Goal: Book appointment/travel/reservation

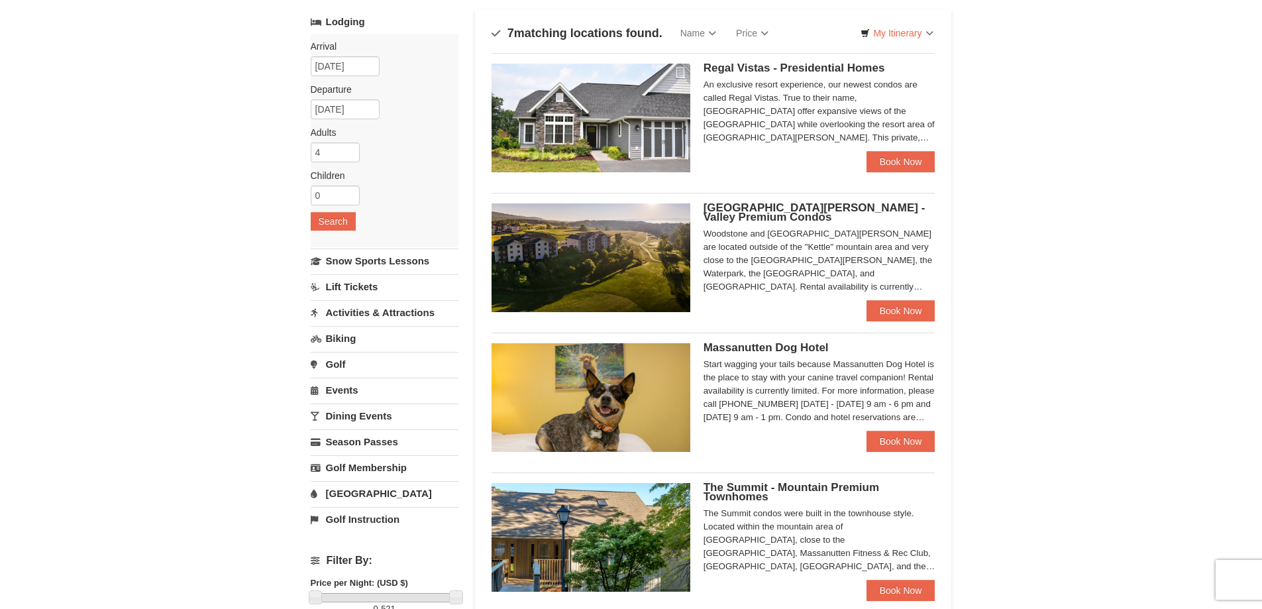
scroll to position [66, 0]
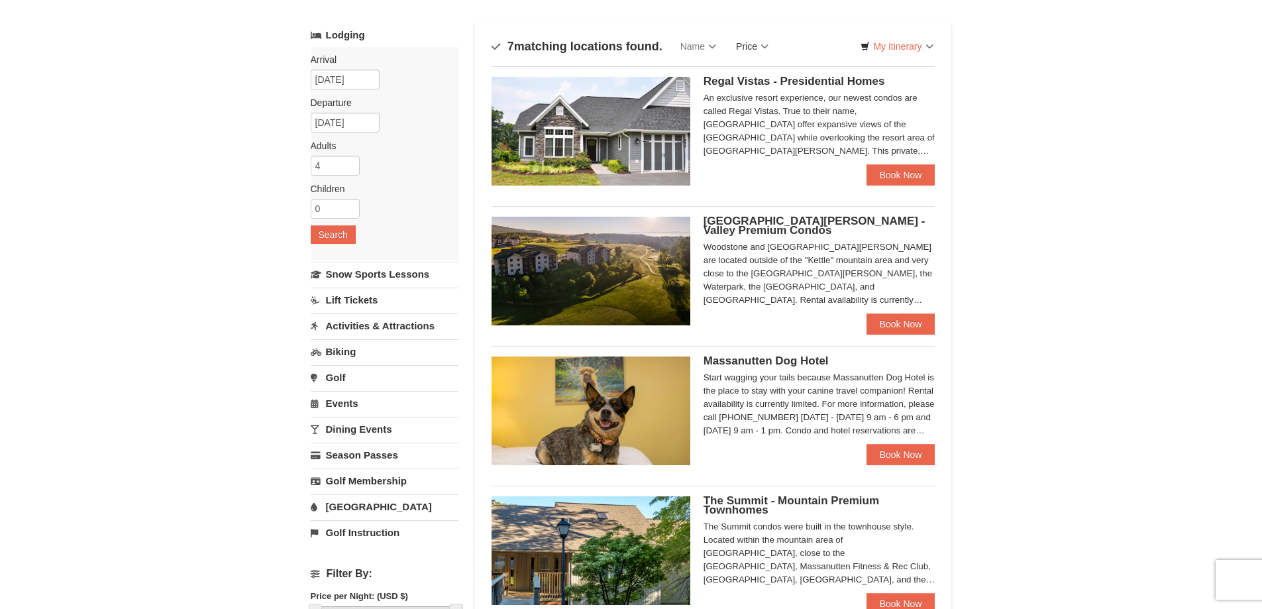
click at [762, 47] on link "Price" at bounding box center [752, 46] width 52 height 26
click at [763, 67] on link "Price (Low to High)" at bounding box center [779, 73] width 106 height 17
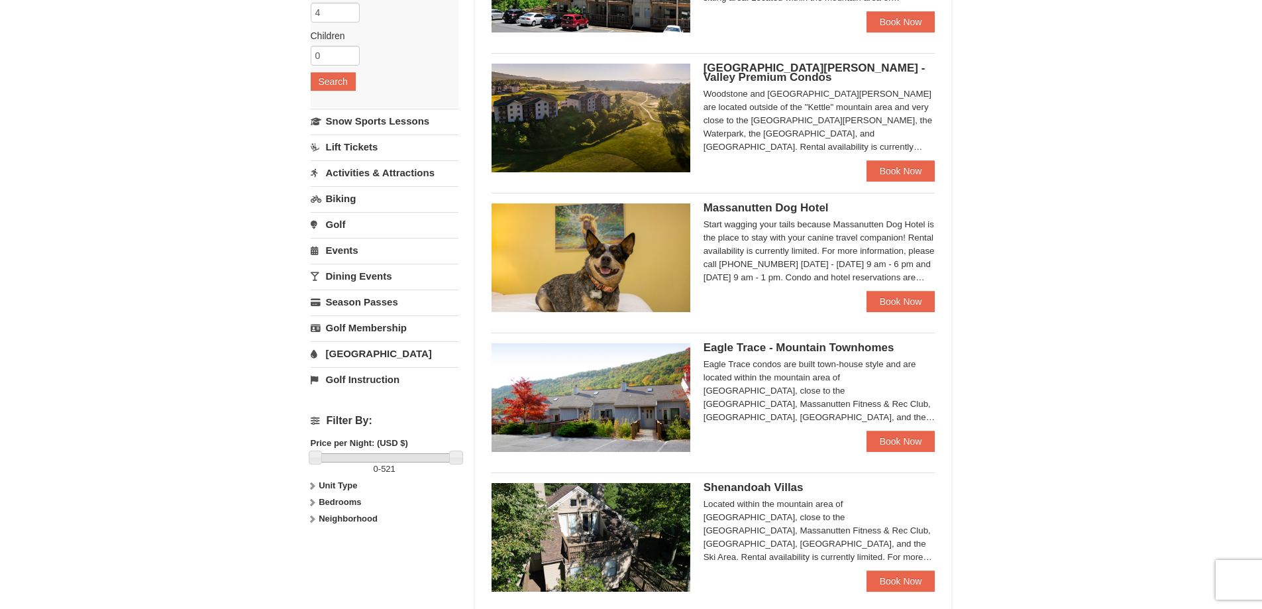
scroll to position [265, 0]
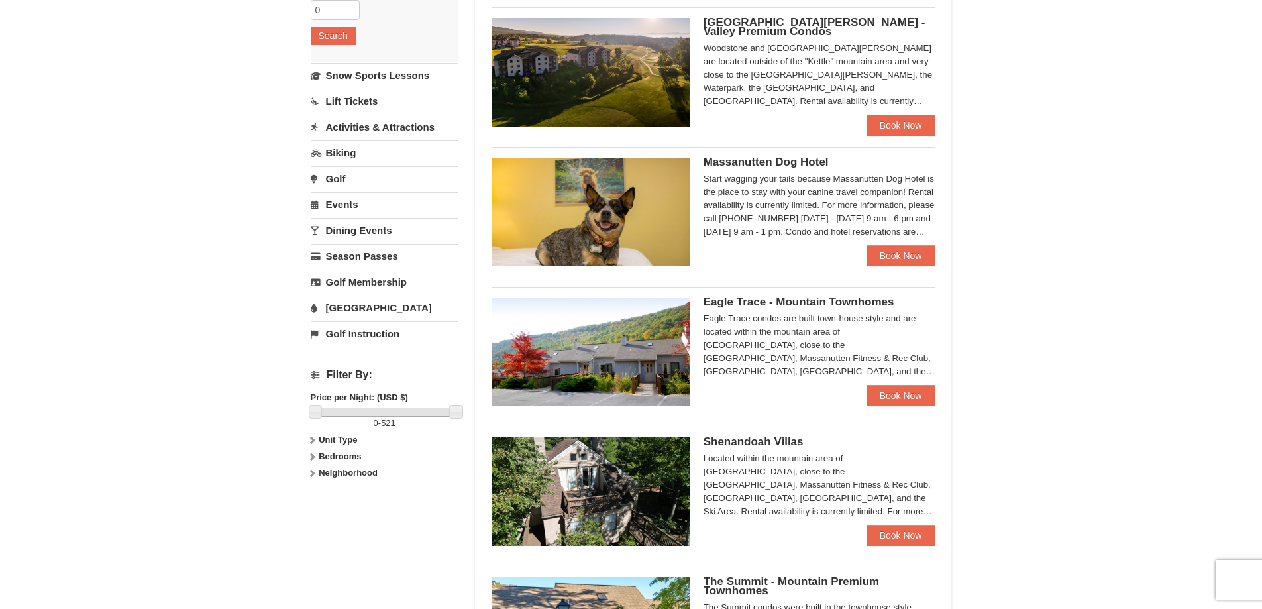
click at [760, 299] on span "Eagle Trace - Mountain Townhomes" at bounding box center [798, 301] width 191 height 13
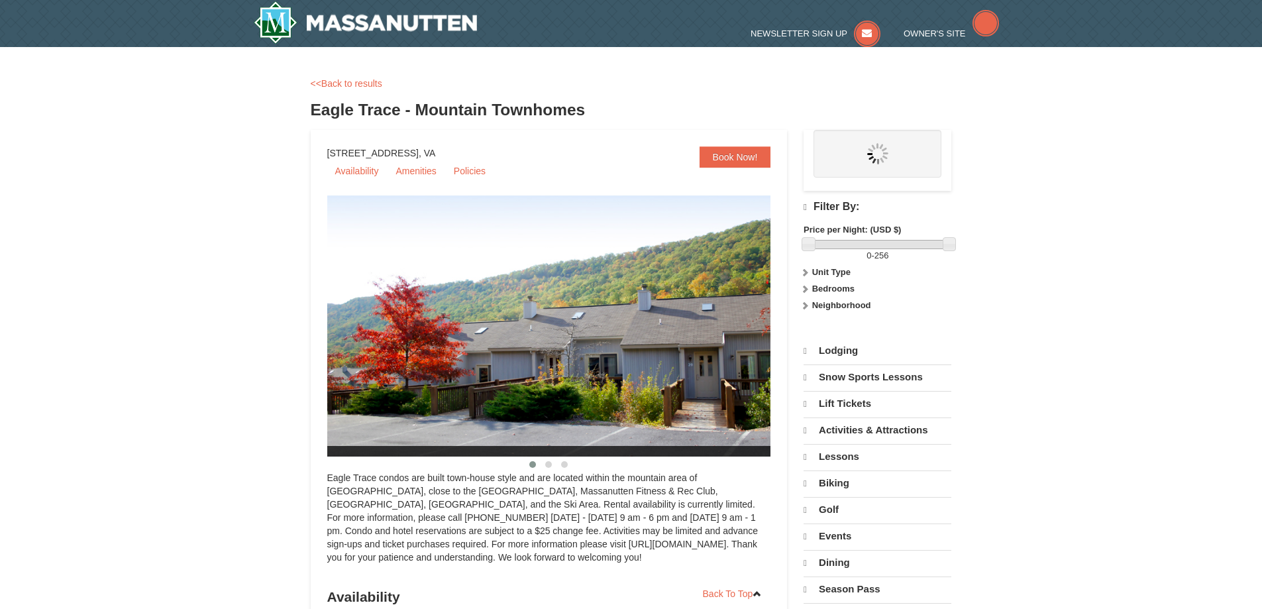
select select "9"
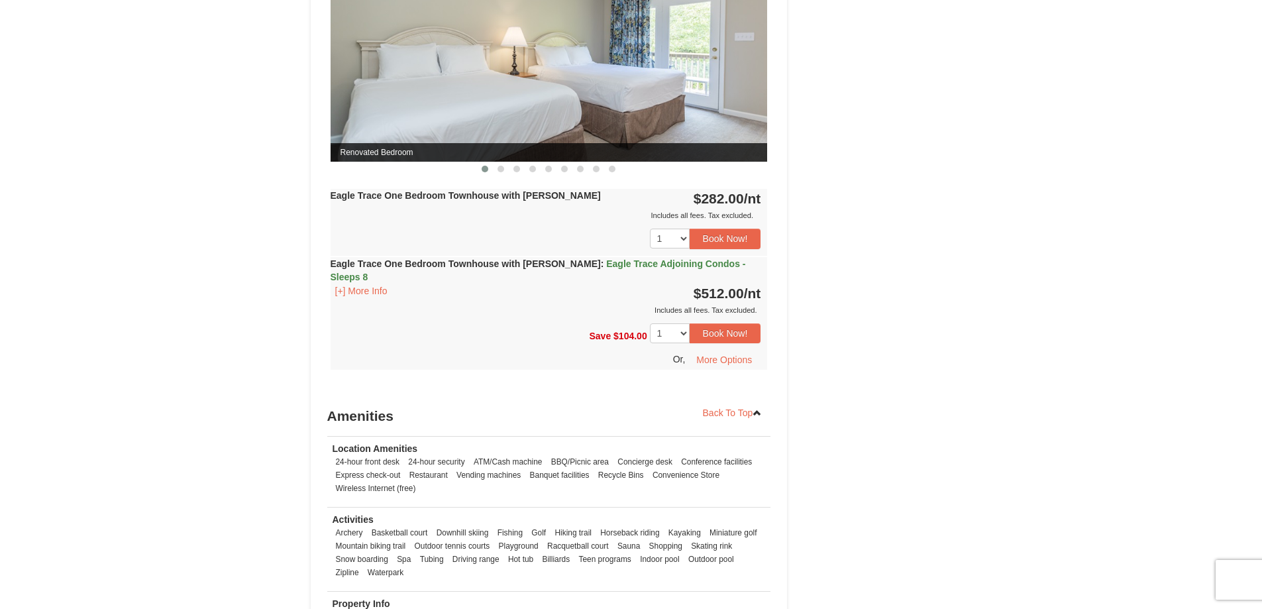
scroll to position [1192, 0]
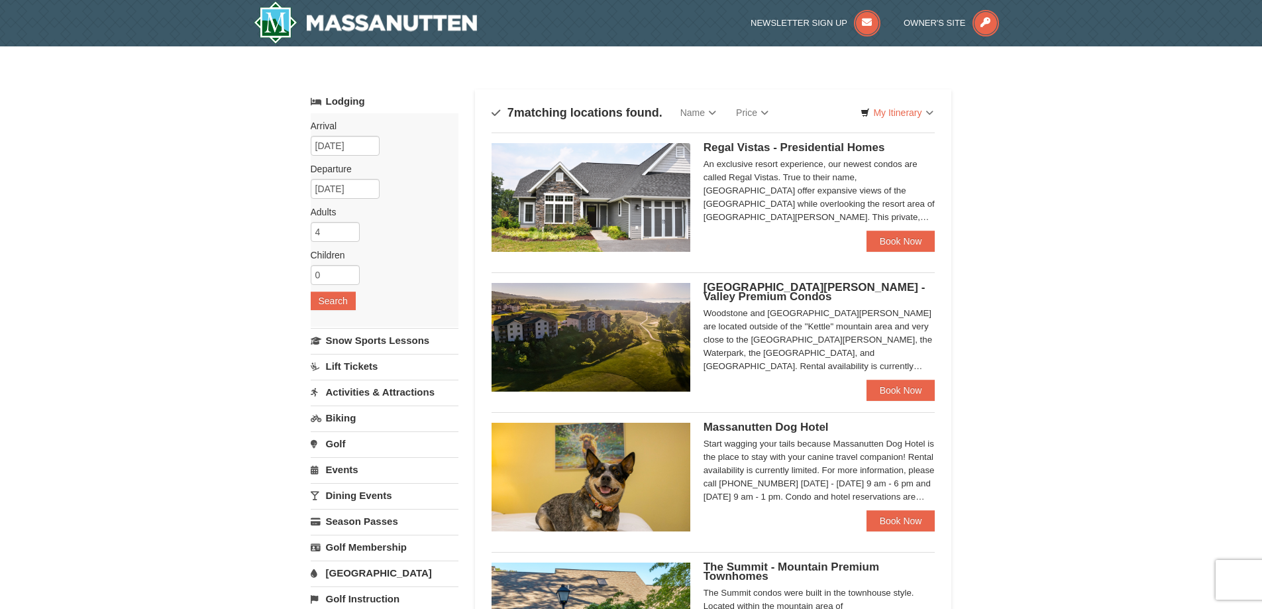
click at [762, 140] on div "Regal Vistas - Presidential Homes Regal Vistas Two Bedroom Presidential Home wi…" at bounding box center [713, 192] width 444 height 120
drag, startPoint x: 762, startPoint y: 140, endPoint x: 759, endPoint y: 200, distance: 59.7
click at [760, 155] on div "Regal Vistas - Presidential Homes Regal Vistas Two Bedroom Presidential Home wi…" at bounding box center [713, 192] width 444 height 120
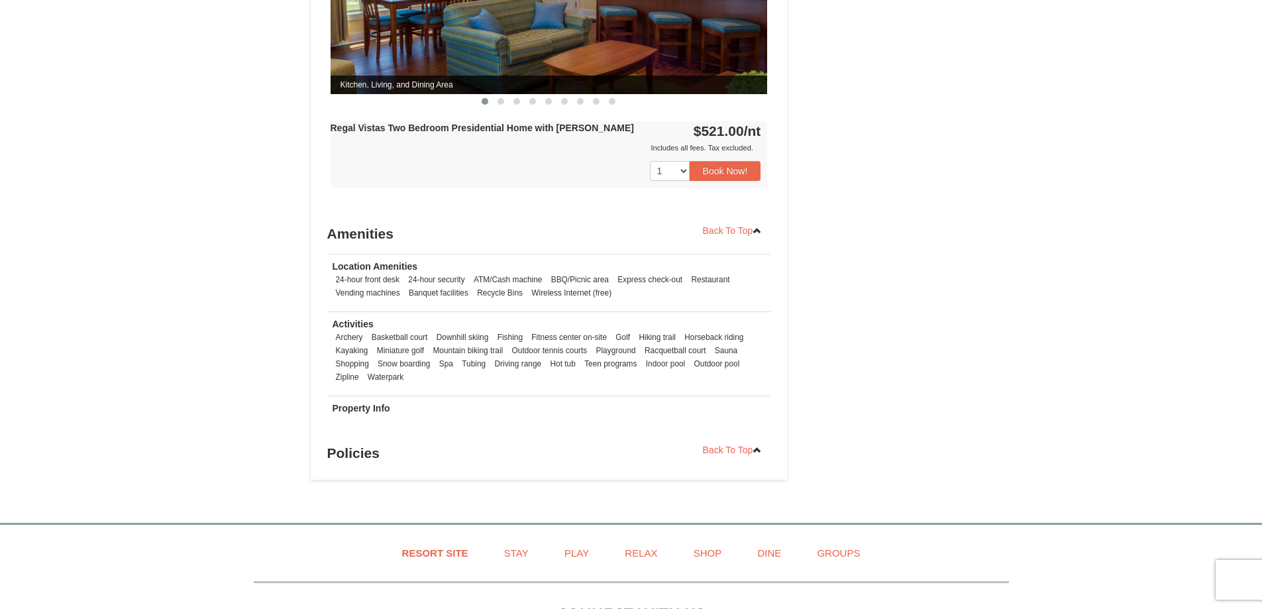
scroll to position [728, 0]
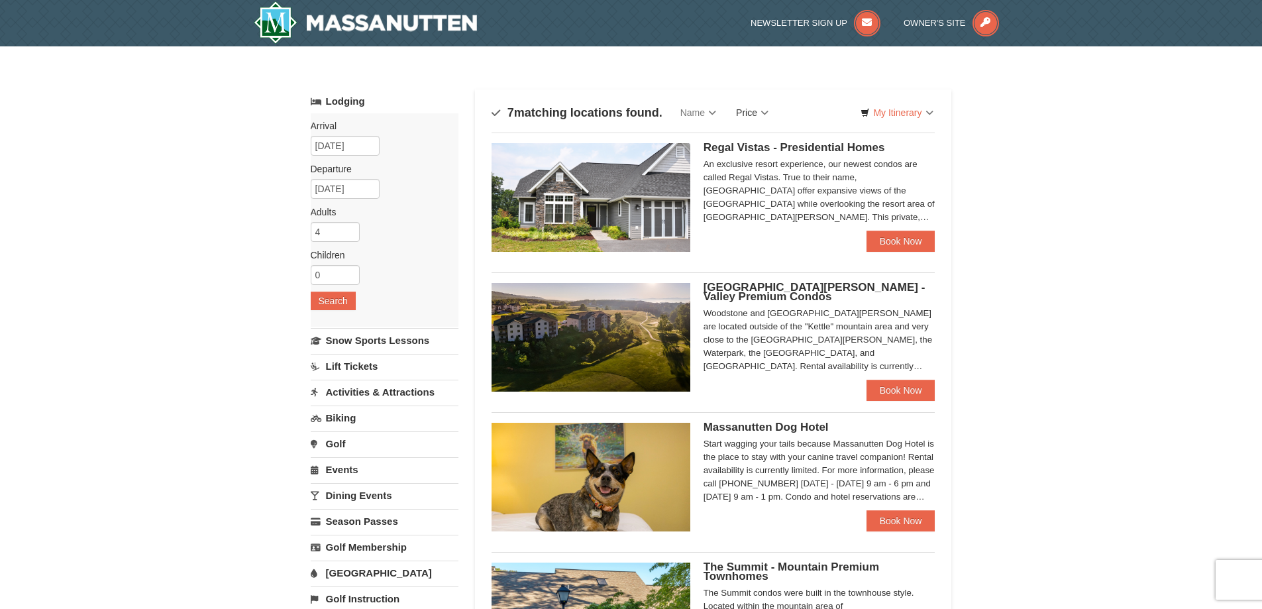
click at [764, 113] on link "Price" at bounding box center [752, 112] width 52 height 26
click at [762, 134] on link "Price (Low to High)" at bounding box center [779, 139] width 106 height 17
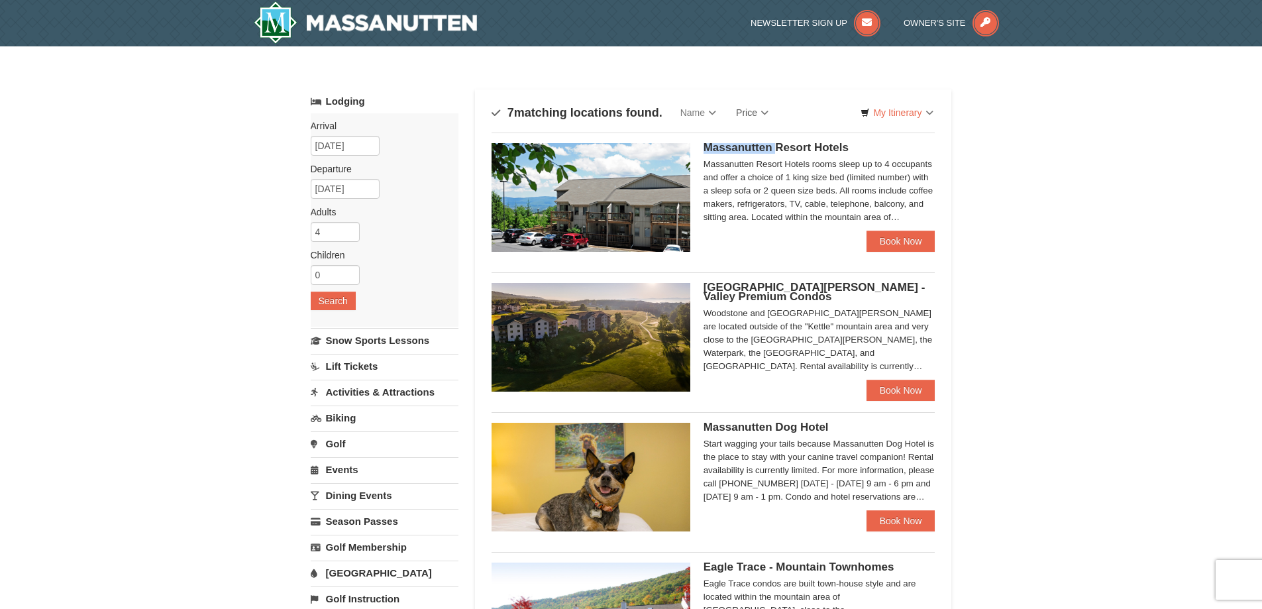
click at [762, 134] on div "Massanutten Resort Hotels Hotel Queen Room $207.00 Book Now" at bounding box center [713, 192] width 444 height 120
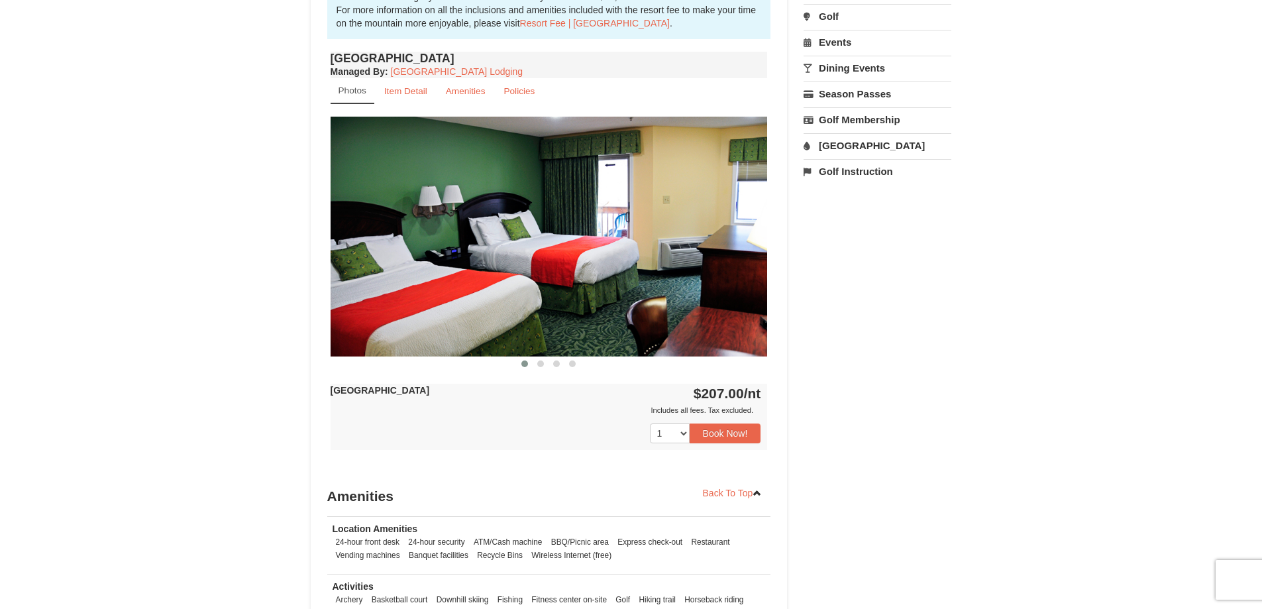
scroll to position [451, 0]
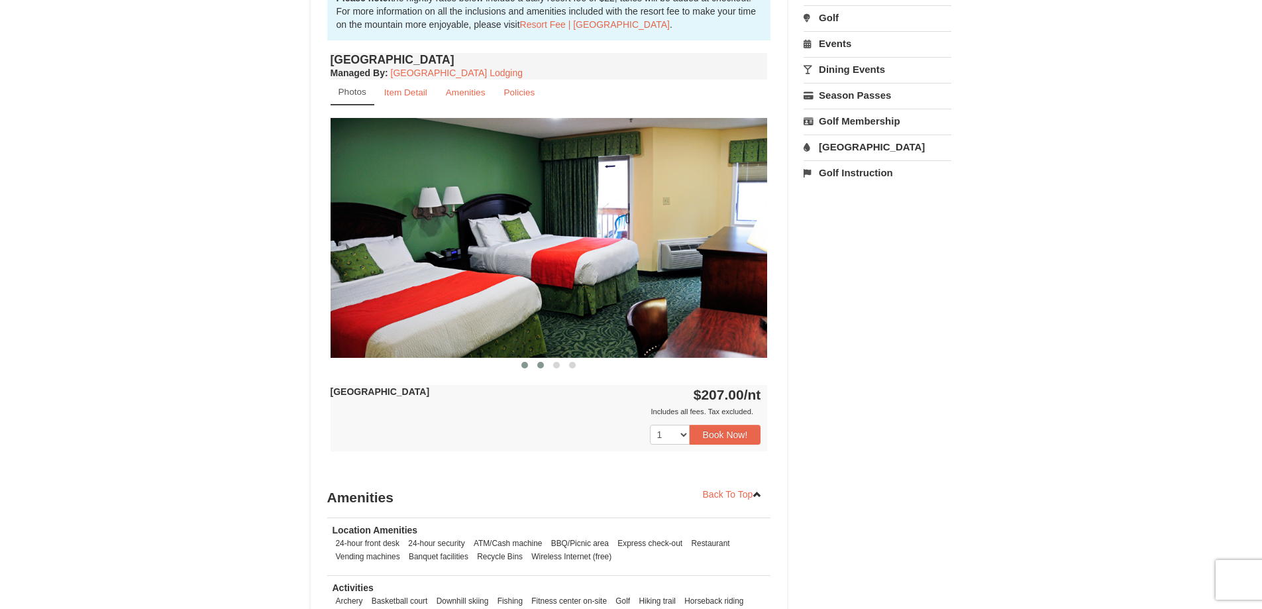
click at [542, 362] on span at bounding box center [540, 365] width 7 height 7
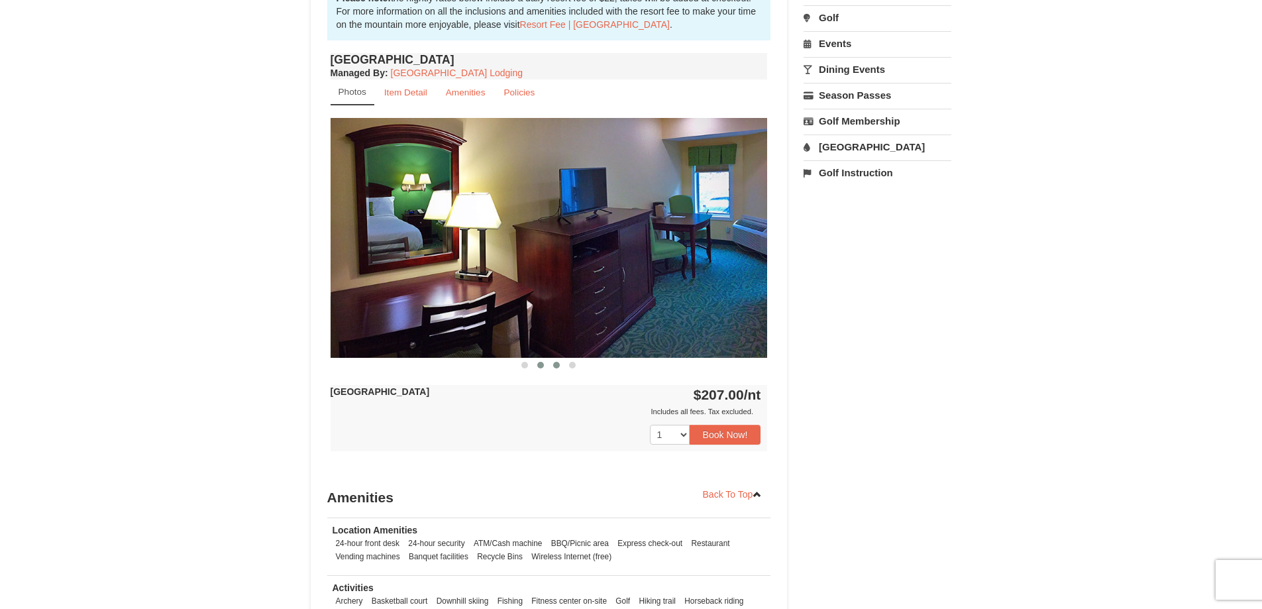
click at [559, 364] on span at bounding box center [556, 365] width 7 height 7
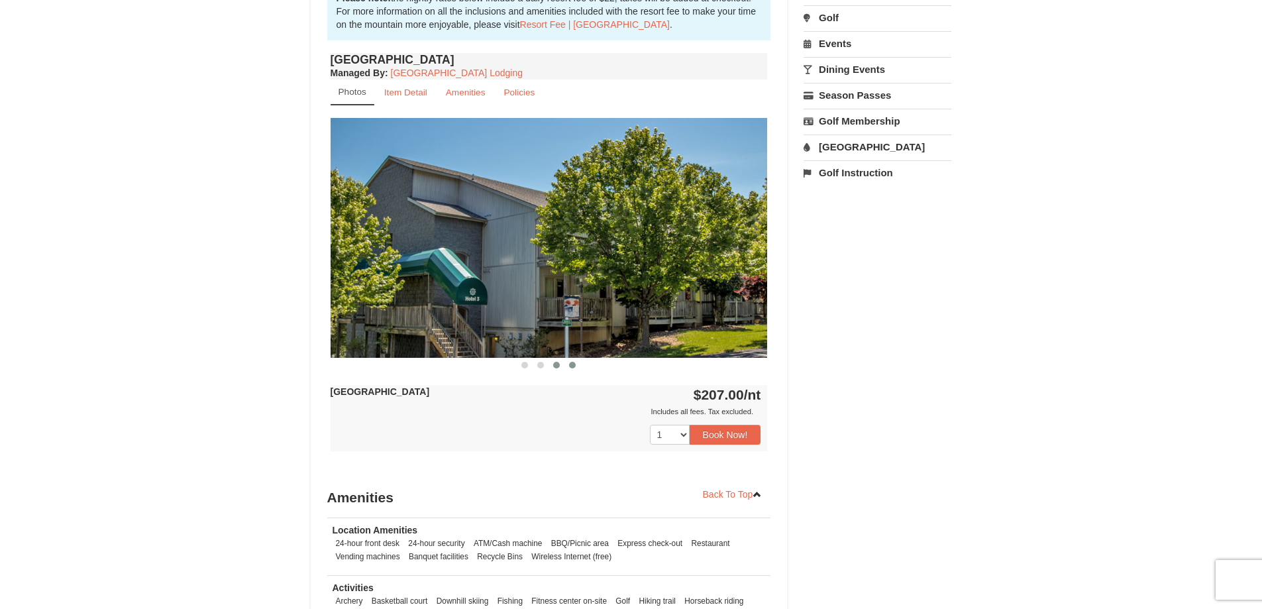
click at [569, 365] on span at bounding box center [572, 365] width 7 height 7
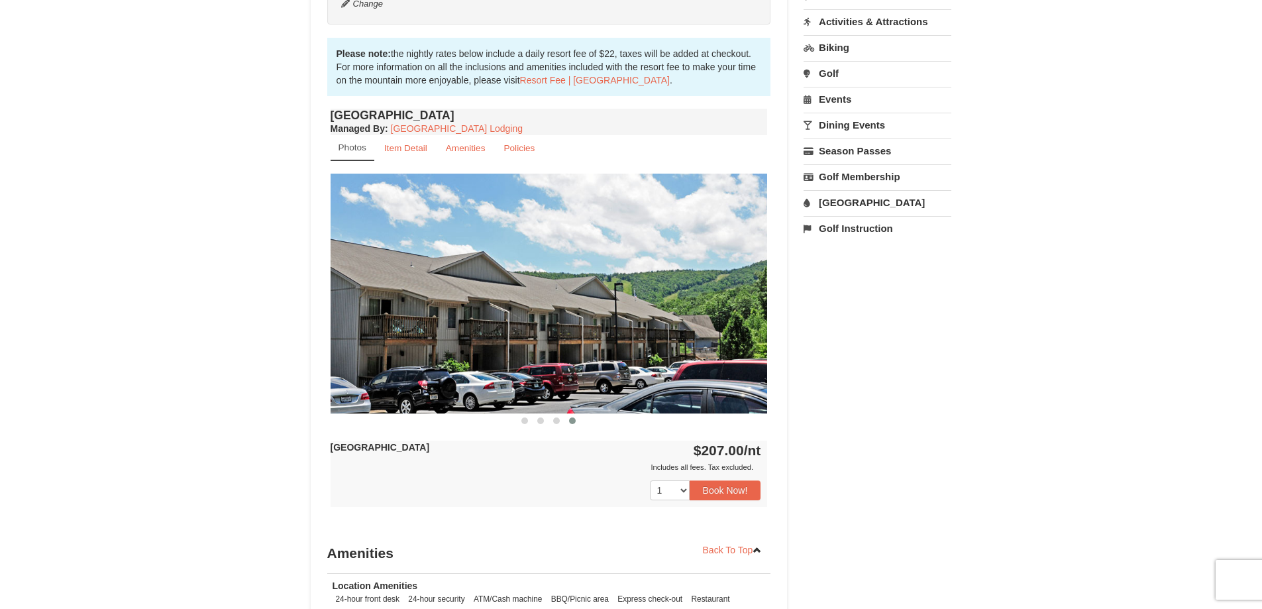
scroll to position [252, 0]
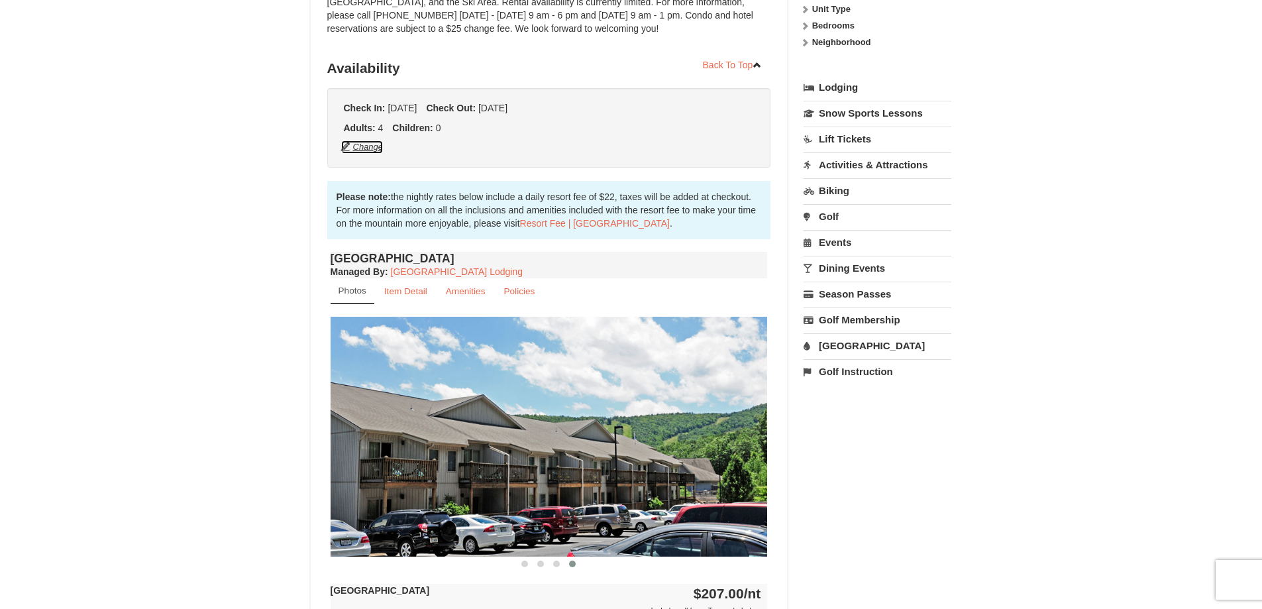
click at [377, 150] on button "Change" at bounding box center [362, 147] width 44 height 15
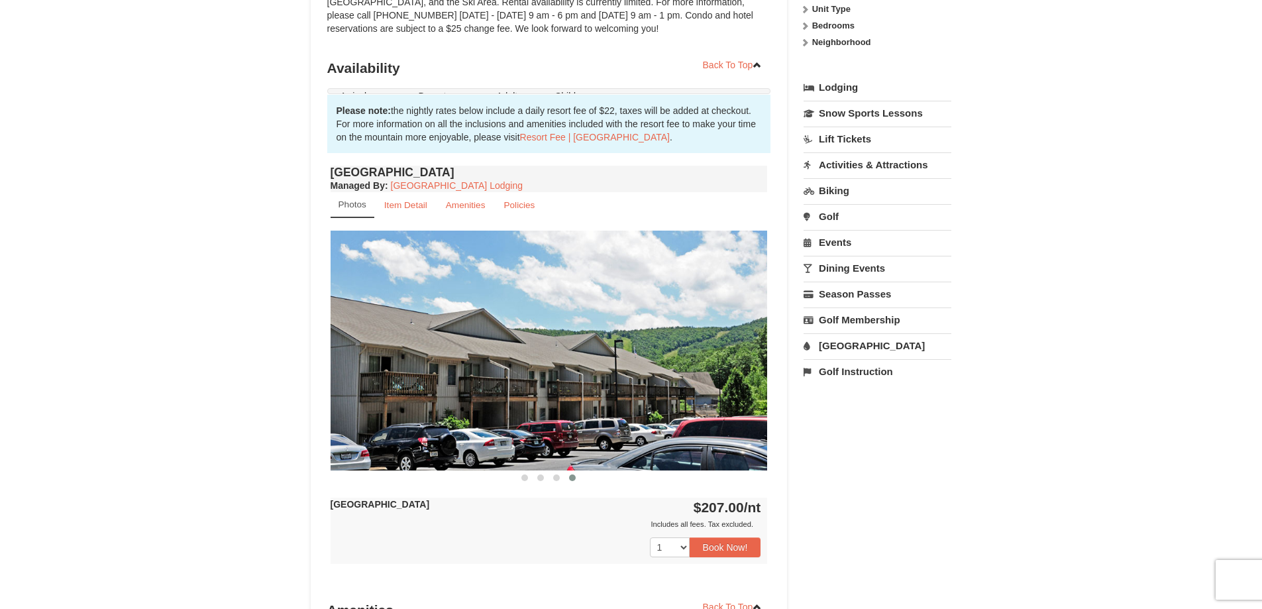
click at [377, 150] on div "Back To Top Availability Check In: Friday Oct 3, 2025 Check Out: Sunday Oct 5, …" at bounding box center [549, 442] width 444 height 774
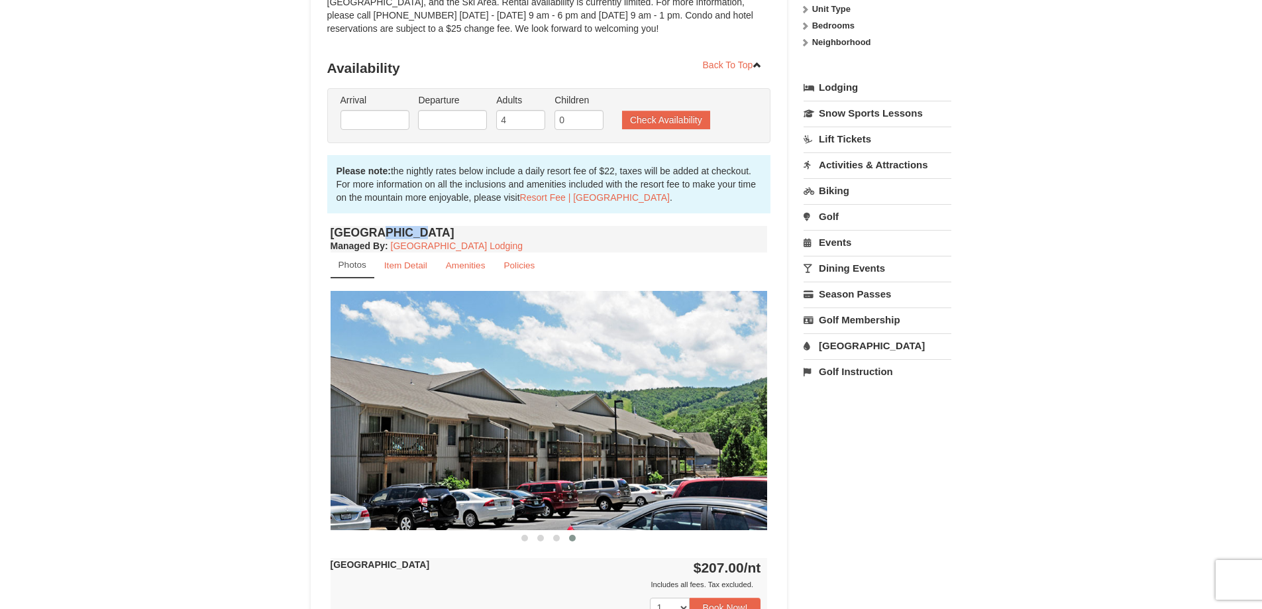
type input "[DATE]"
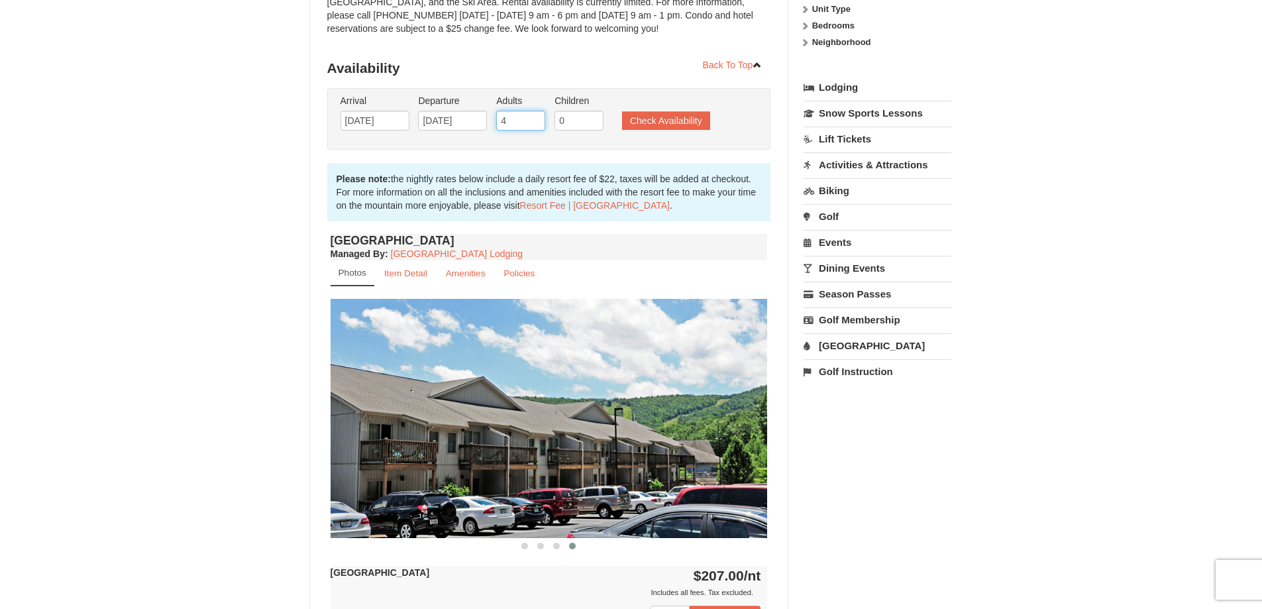
click at [524, 124] on input "4" at bounding box center [520, 121] width 49 height 20
click at [538, 117] on input "5" at bounding box center [520, 121] width 49 height 20
click at [538, 117] on input "6" at bounding box center [520, 121] width 49 height 20
click at [538, 117] on input "7" at bounding box center [520, 121] width 49 height 20
click at [538, 117] on input "8" at bounding box center [520, 121] width 49 height 20
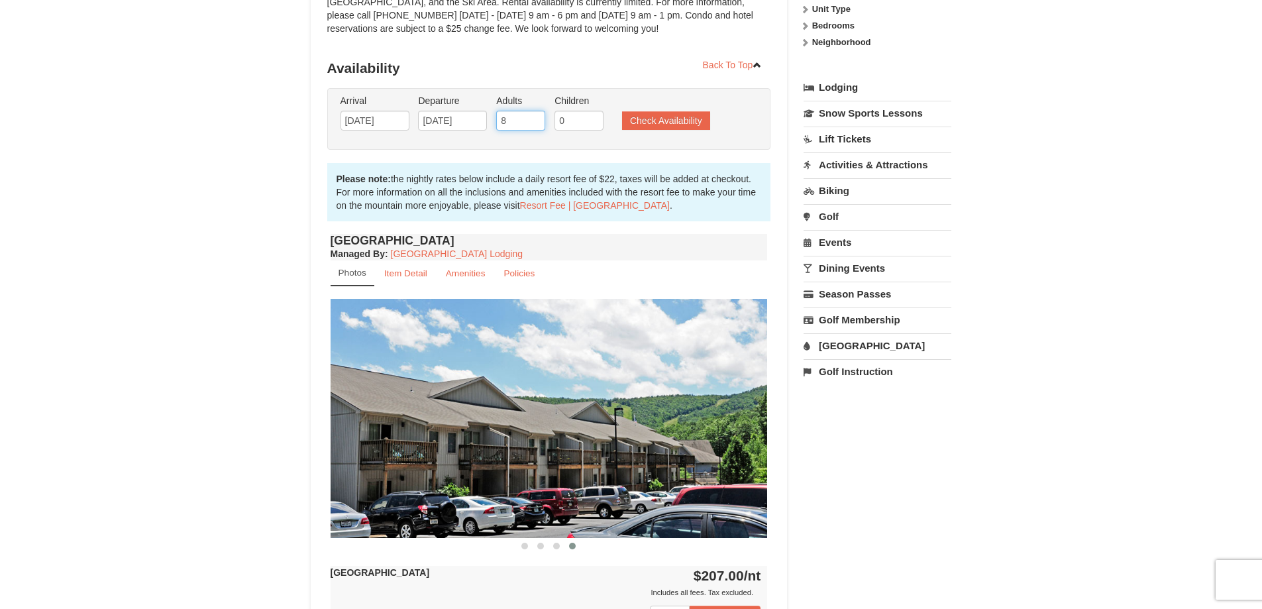
click at [538, 127] on input "8" at bounding box center [520, 121] width 49 height 20
click at [534, 121] on input "7" at bounding box center [520, 121] width 49 height 20
type input "6"
click at [534, 121] on input "6" at bounding box center [520, 121] width 49 height 20
click at [653, 124] on button "Check Availability" at bounding box center [666, 120] width 88 height 19
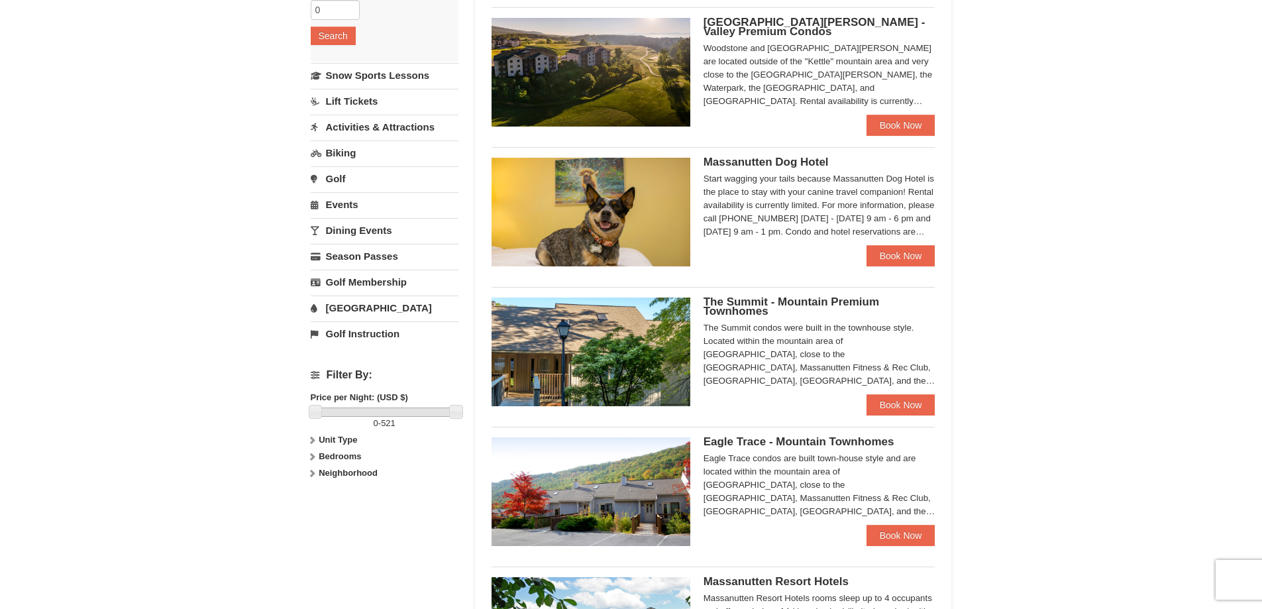
click at [322, 224] on link "Dining Events" at bounding box center [385, 230] width 148 height 25
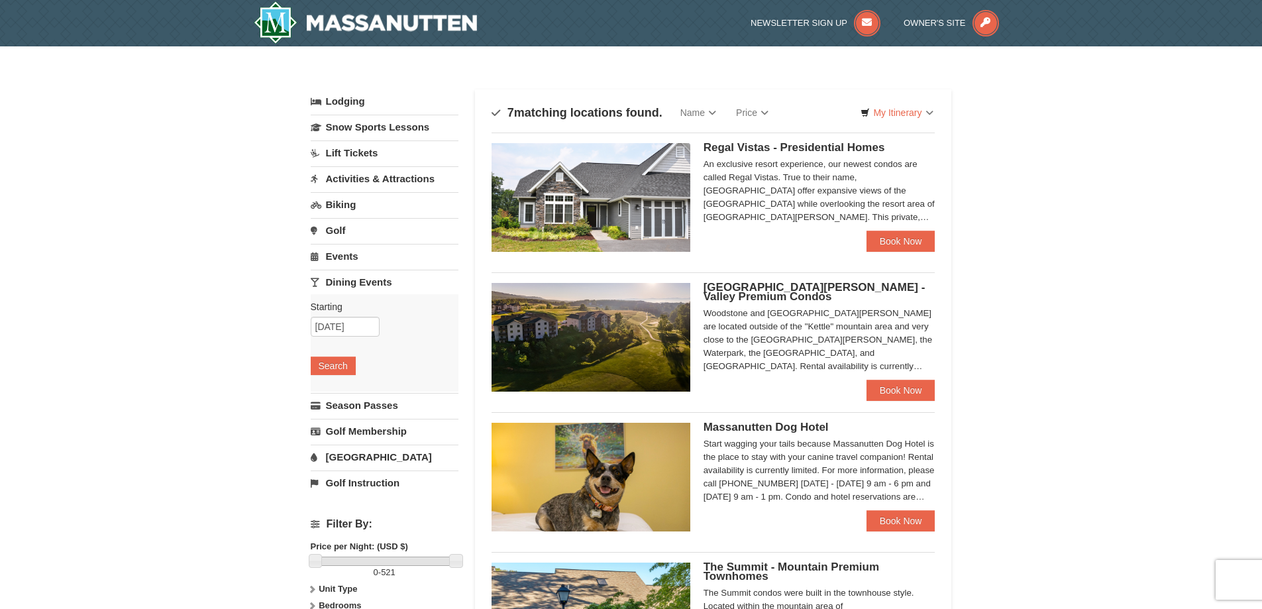
click at [356, 284] on link "Dining Events" at bounding box center [385, 282] width 148 height 25
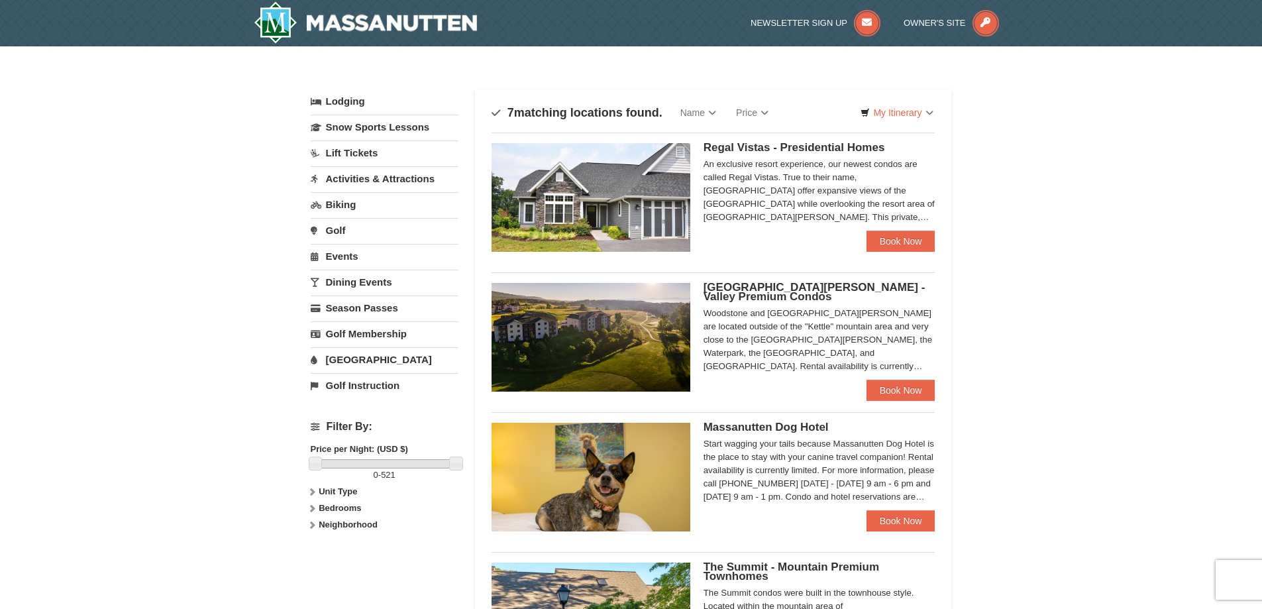
click at [347, 91] on link "Lodging" at bounding box center [385, 101] width 148 height 24
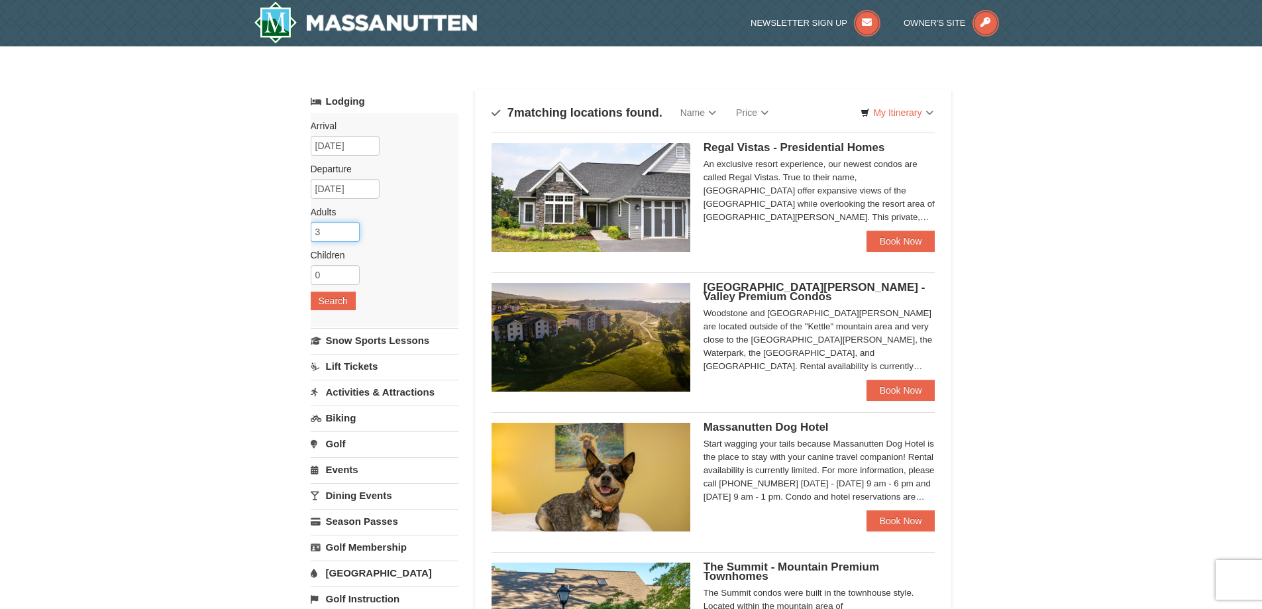
click at [350, 238] on input "3" at bounding box center [335, 232] width 49 height 20
click at [353, 228] on input "4" at bounding box center [335, 232] width 49 height 20
click at [353, 228] on input "5" at bounding box center [335, 232] width 49 height 20
type input "6"
click at [353, 228] on input "6" at bounding box center [335, 232] width 49 height 20
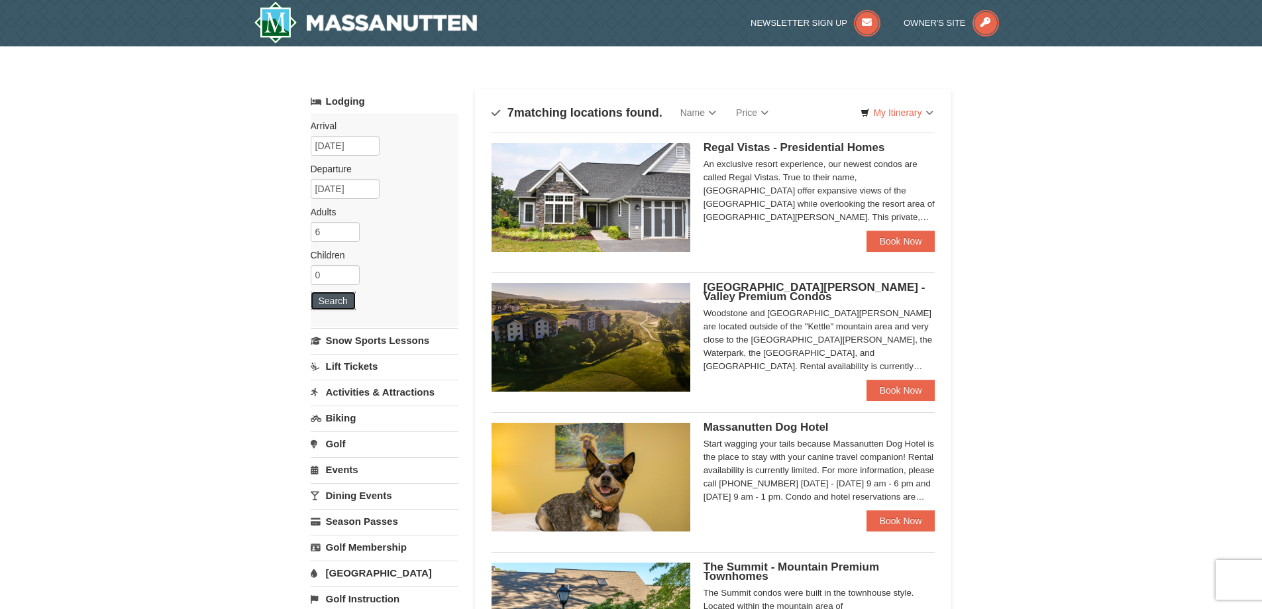
click at [338, 301] on button "Search" at bounding box center [333, 300] width 45 height 19
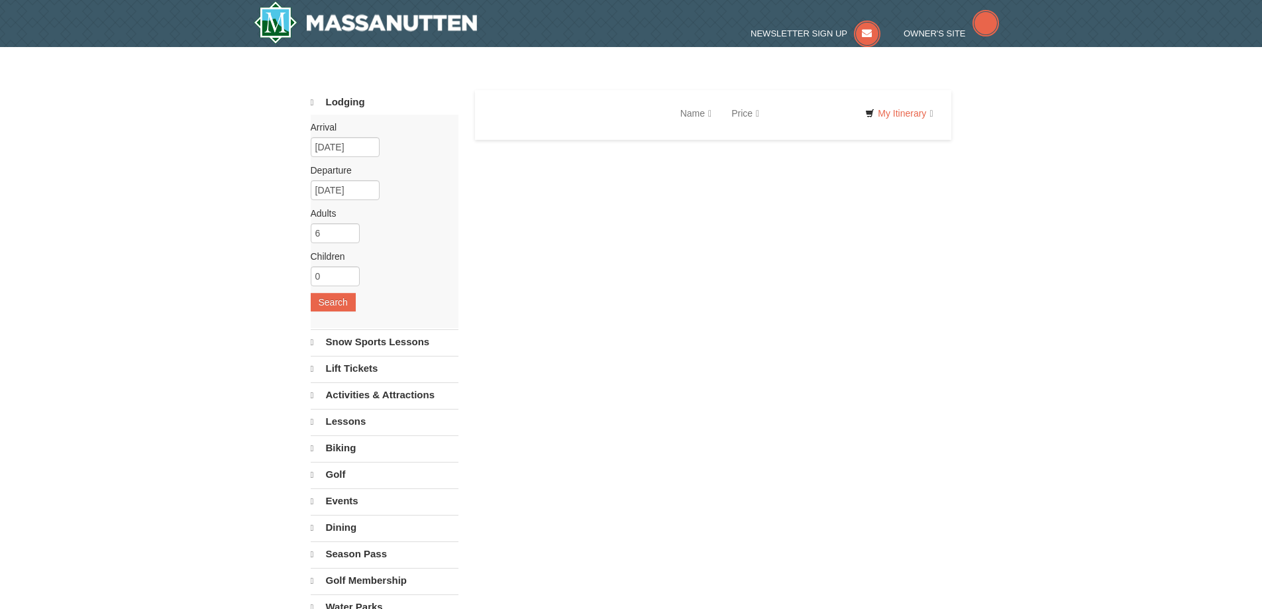
select select "9"
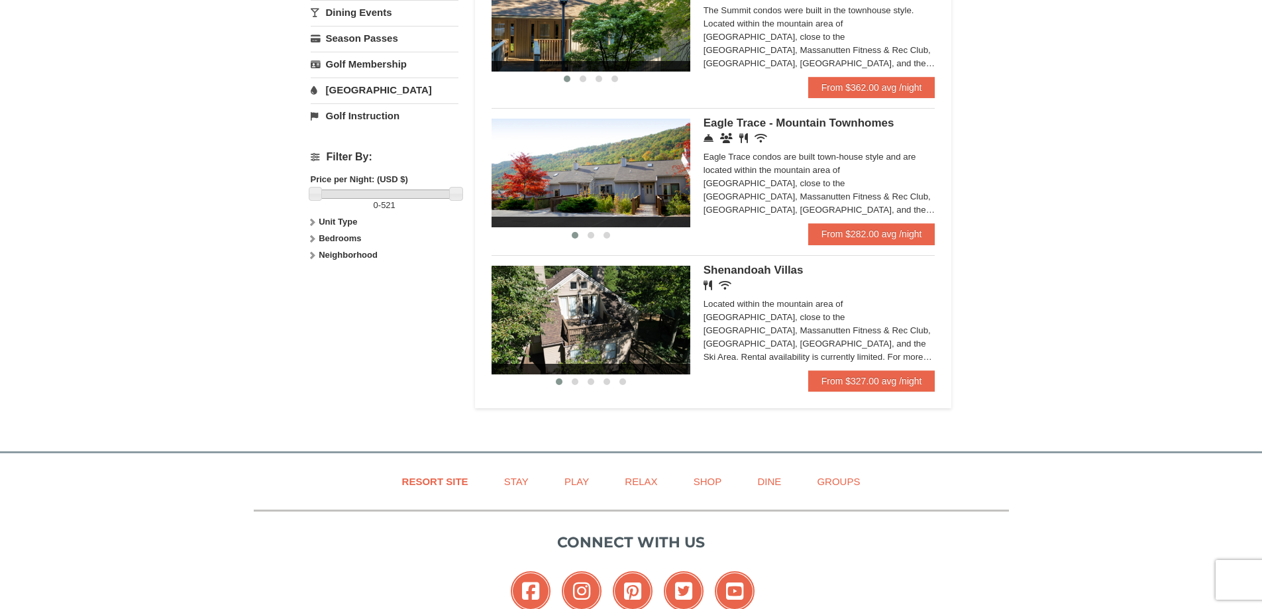
scroll to position [464, 0]
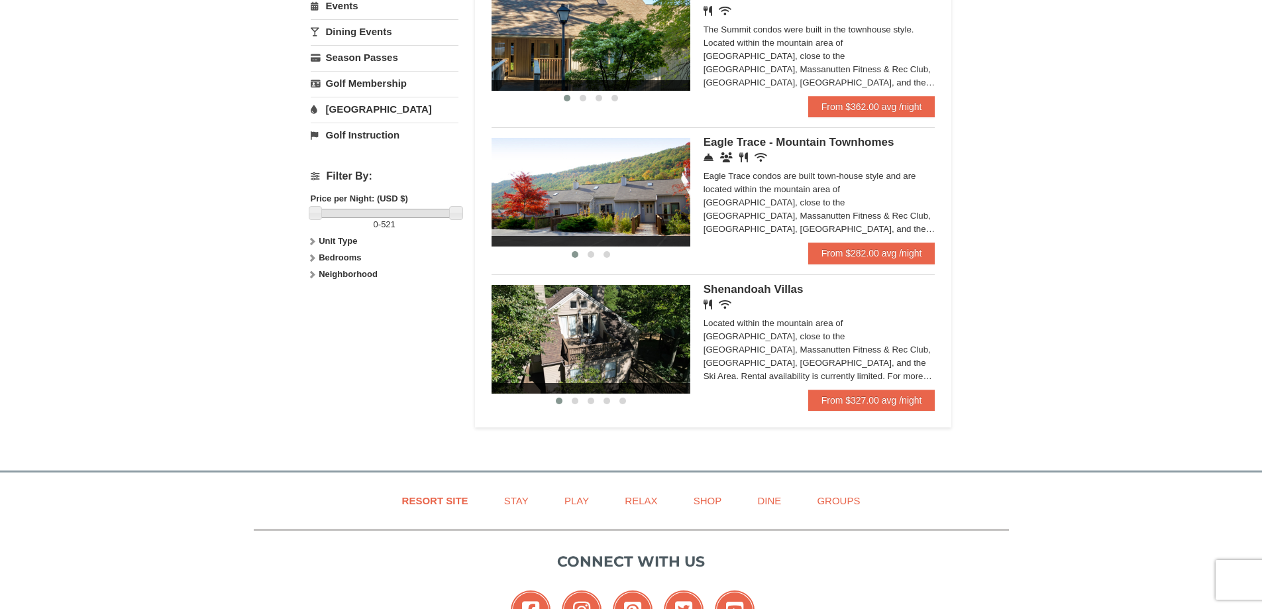
click at [824, 138] on span "Eagle Trace - Mountain Townhomes" at bounding box center [798, 142] width 191 height 13
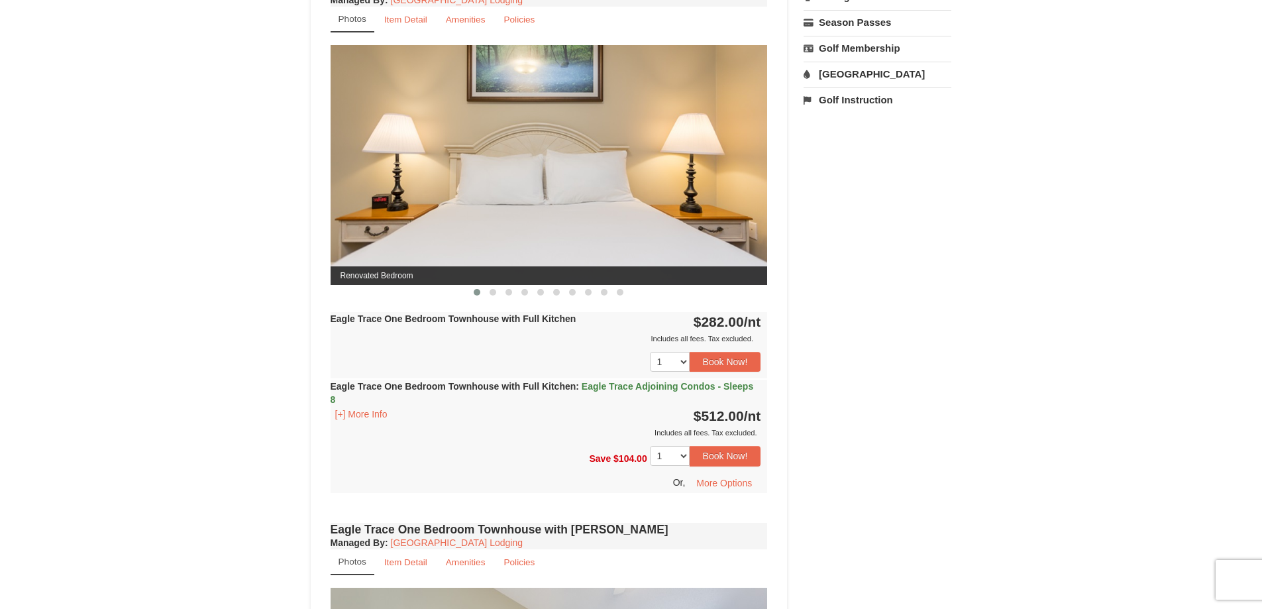
scroll to position [530, 0]
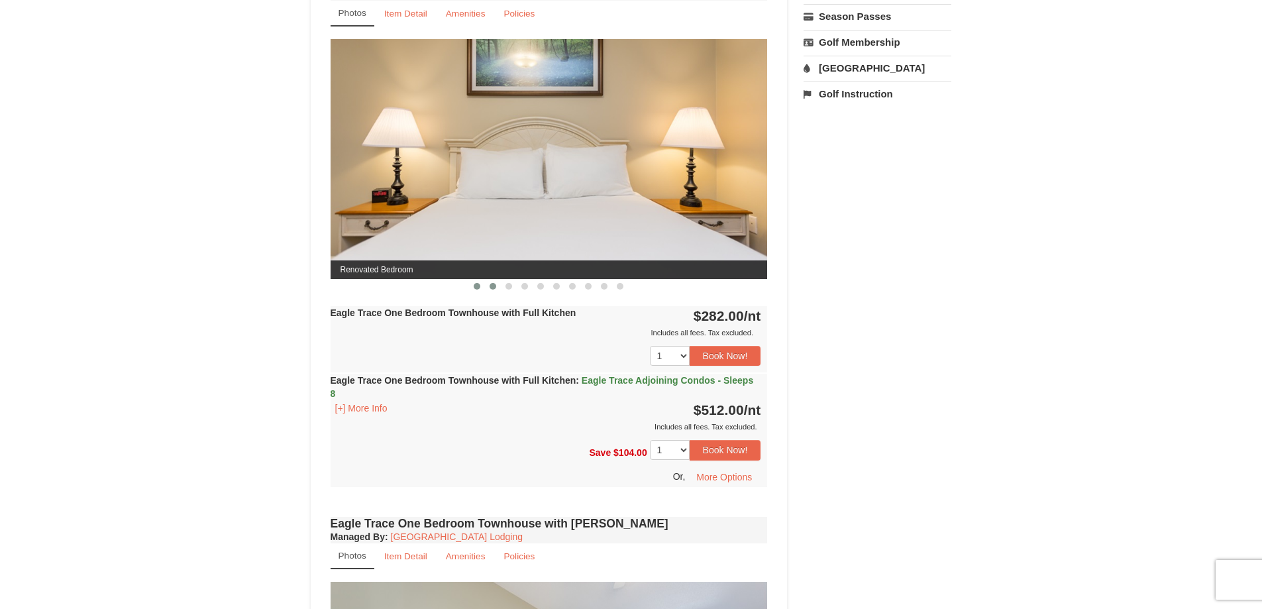
click at [494, 289] on button at bounding box center [493, 285] width 16 height 13
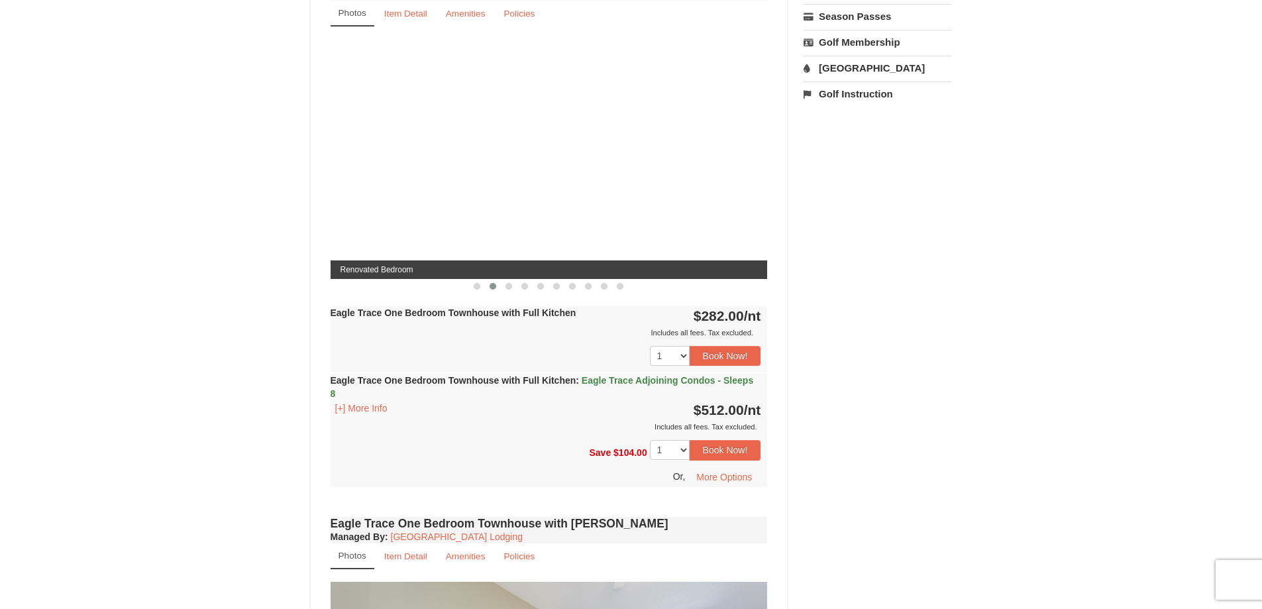
click at [494, 289] on button at bounding box center [493, 285] width 16 height 13
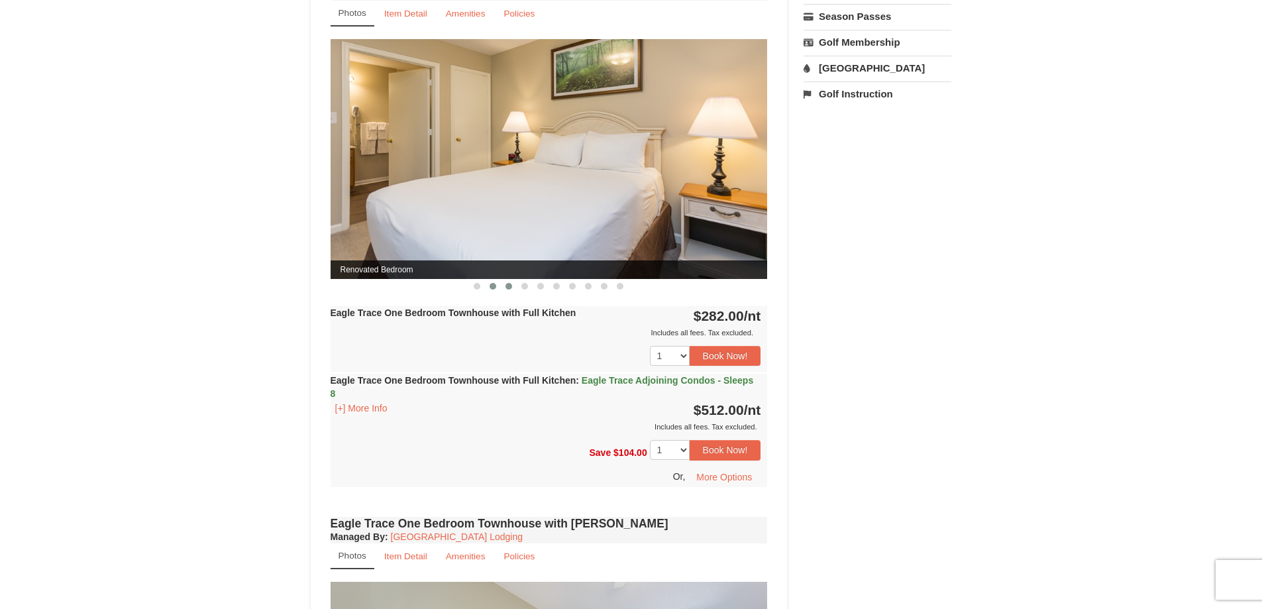
click at [508, 288] on span at bounding box center [508, 286] width 7 height 7
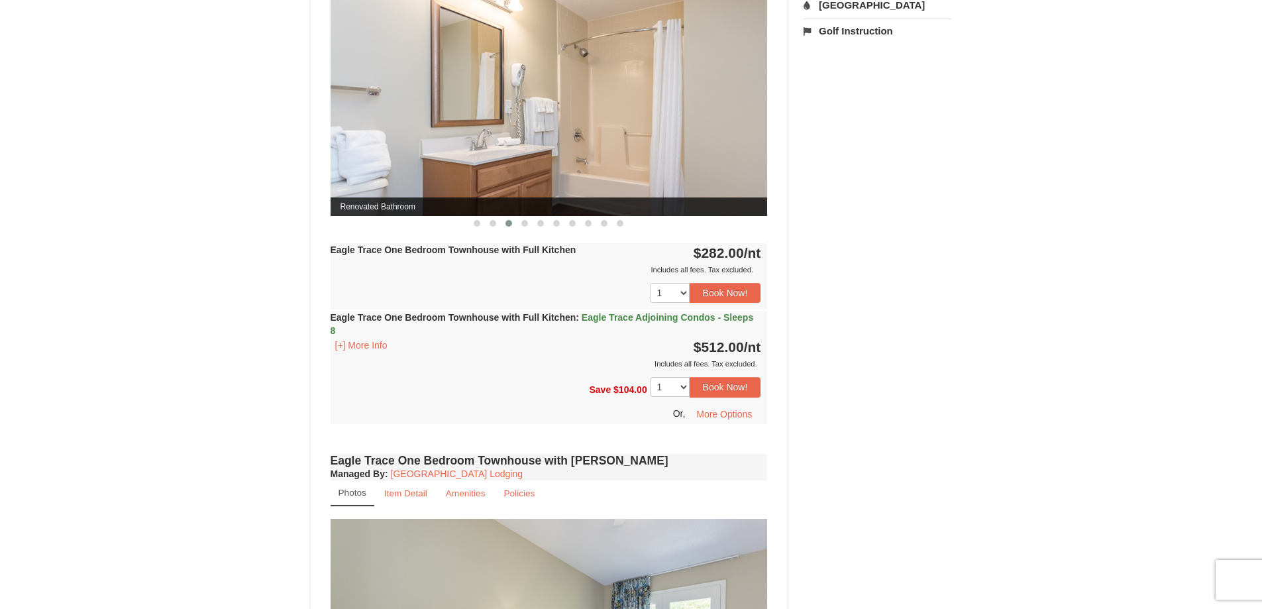
scroll to position [596, 0]
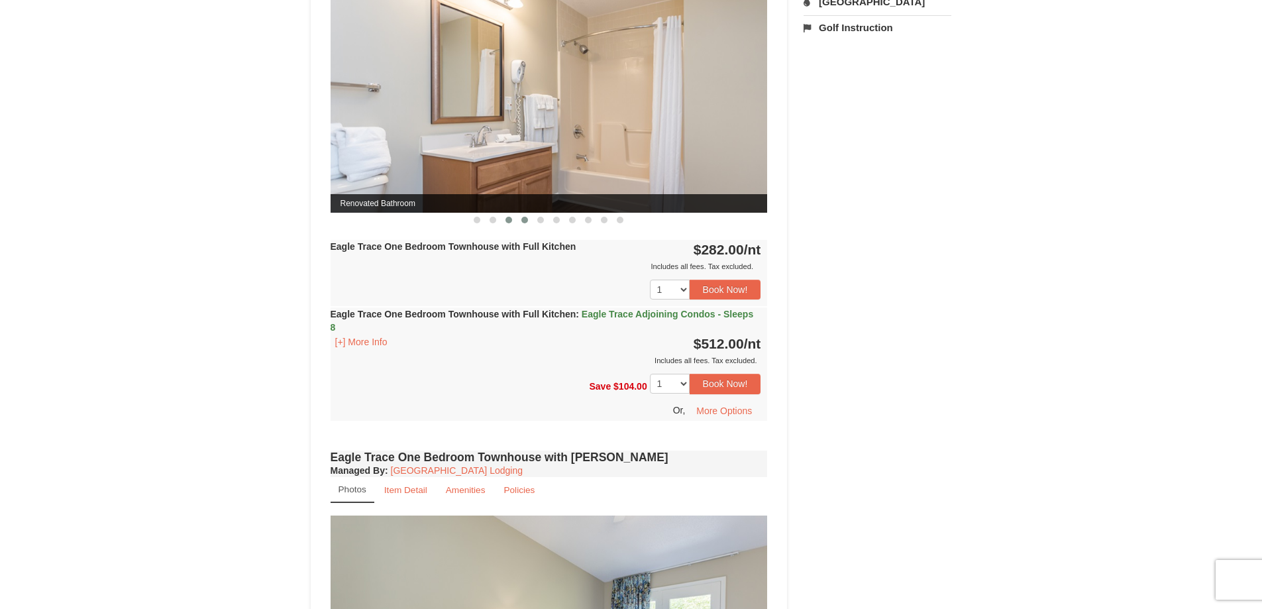
click at [528, 225] on button at bounding box center [525, 219] width 16 height 13
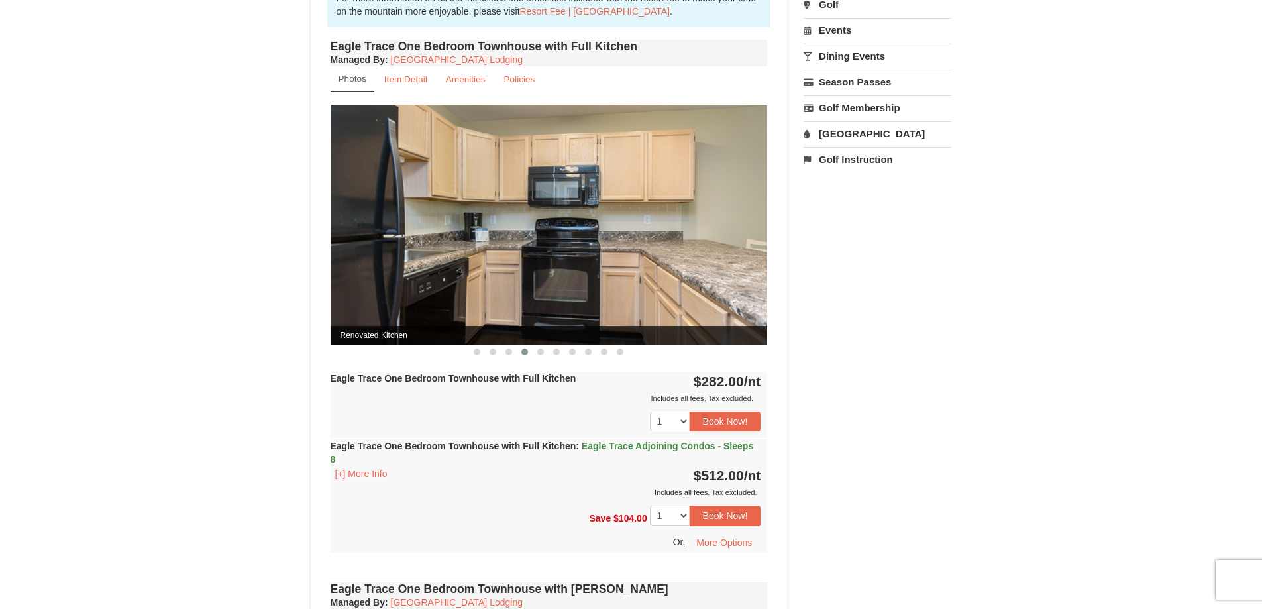
scroll to position [464, 0]
click at [538, 356] on button at bounding box center [540, 352] width 16 height 13
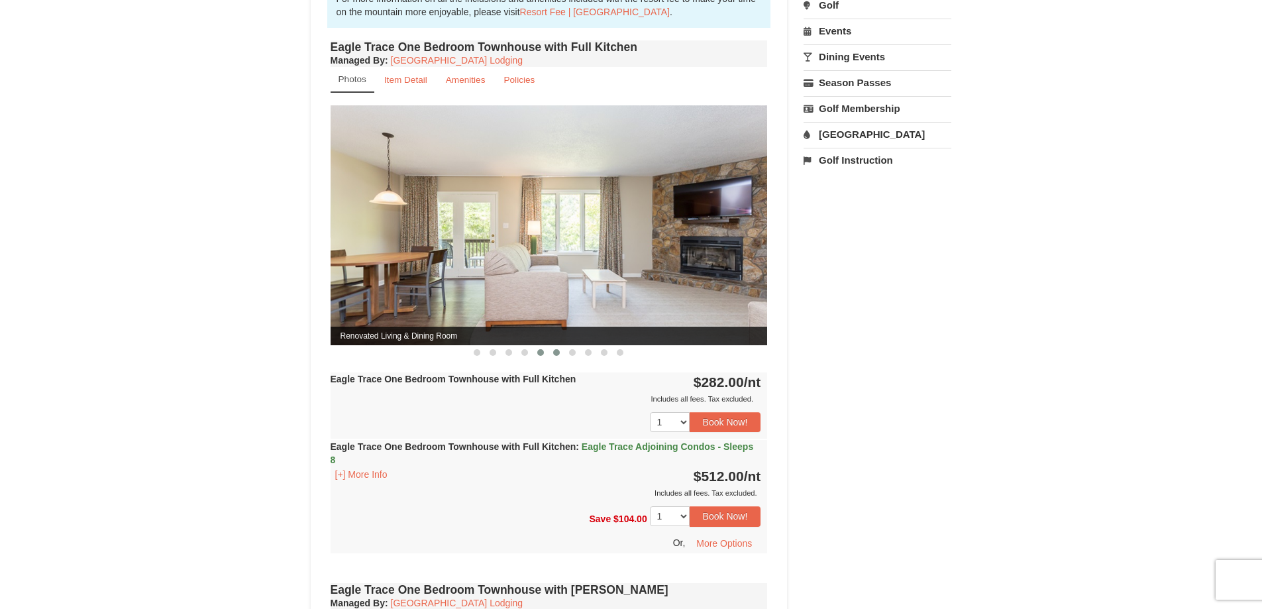
click at [553, 358] on button at bounding box center [556, 352] width 16 height 13
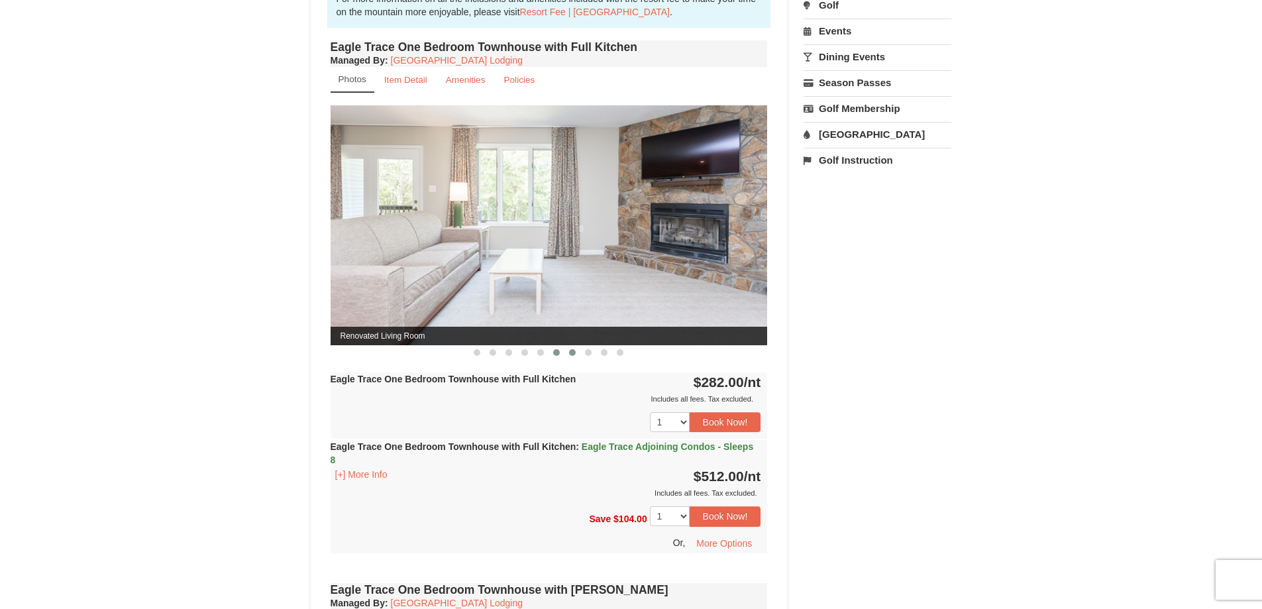
click at [570, 359] on button at bounding box center [572, 352] width 16 height 13
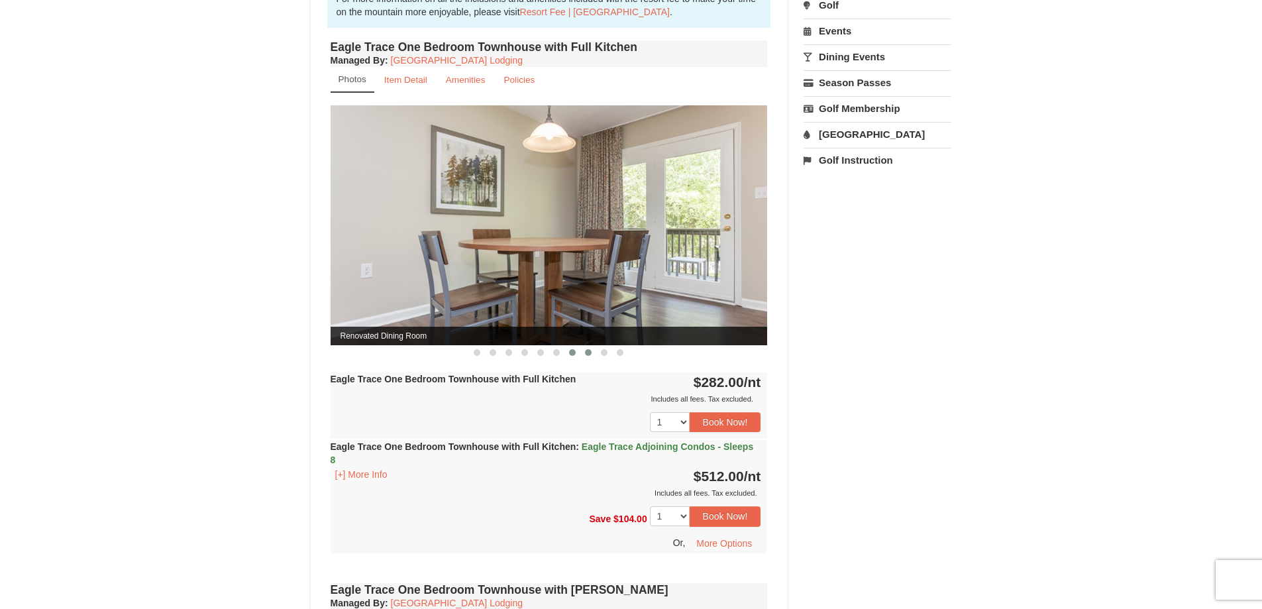
click at [587, 359] on button at bounding box center [588, 352] width 16 height 13
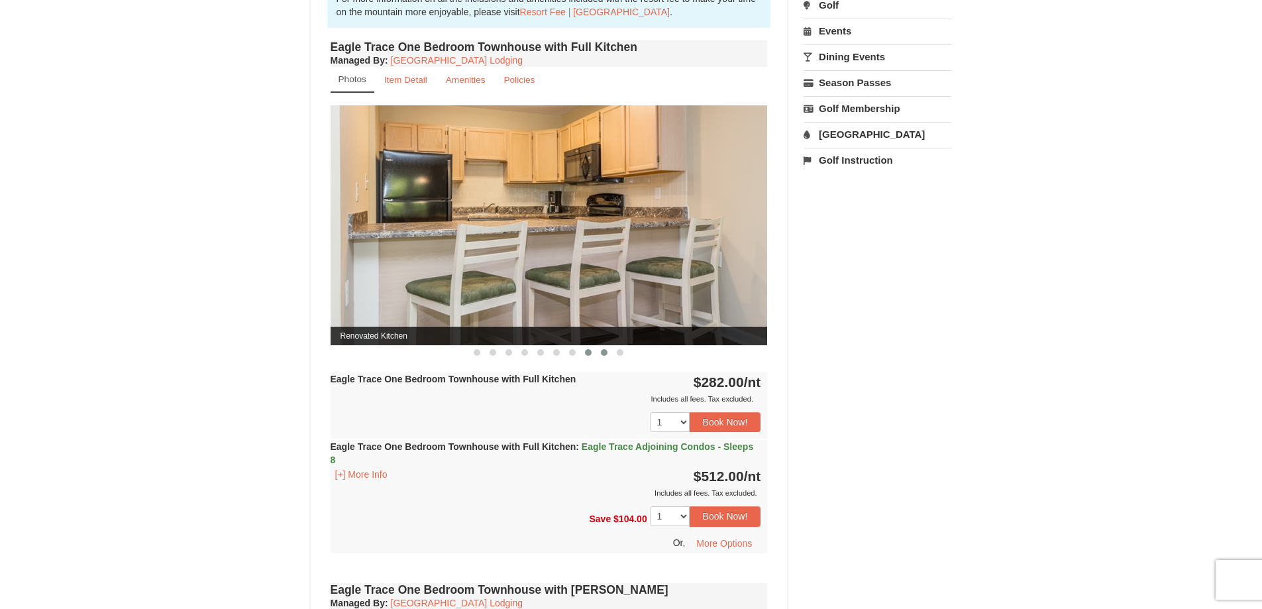
click at [606, 359] on button at bounding box center [604, 352] width 16 height 13
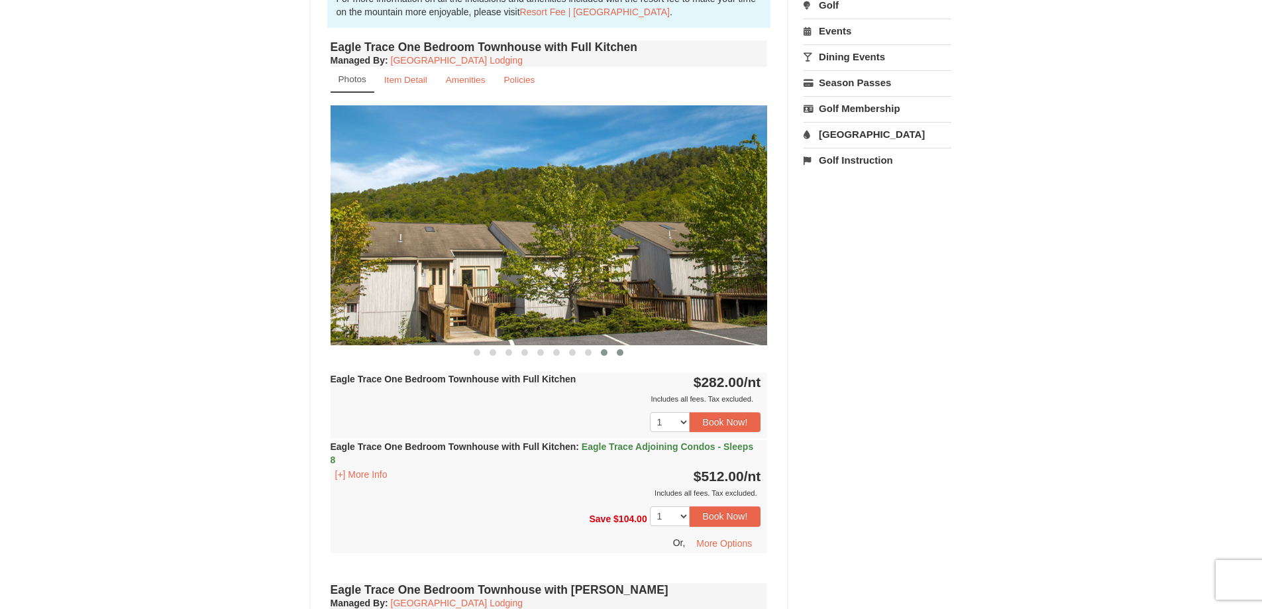
click at [619, 359] on button at bounding box center [620, 352] width 16 height 13
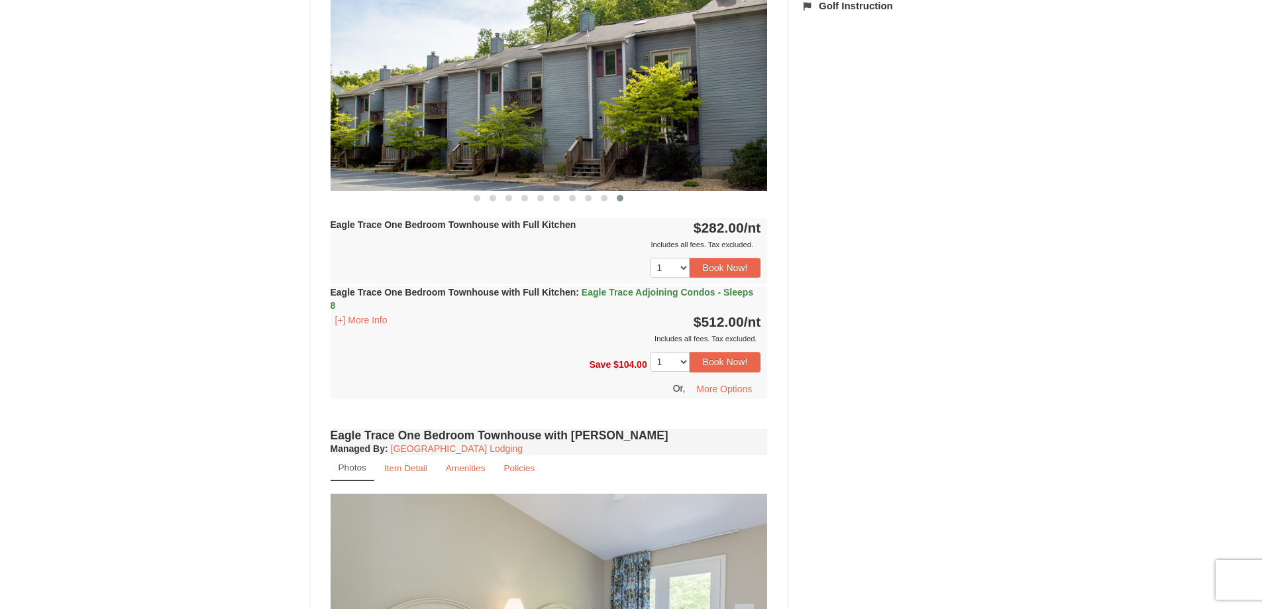
scroll to position [662, 0]
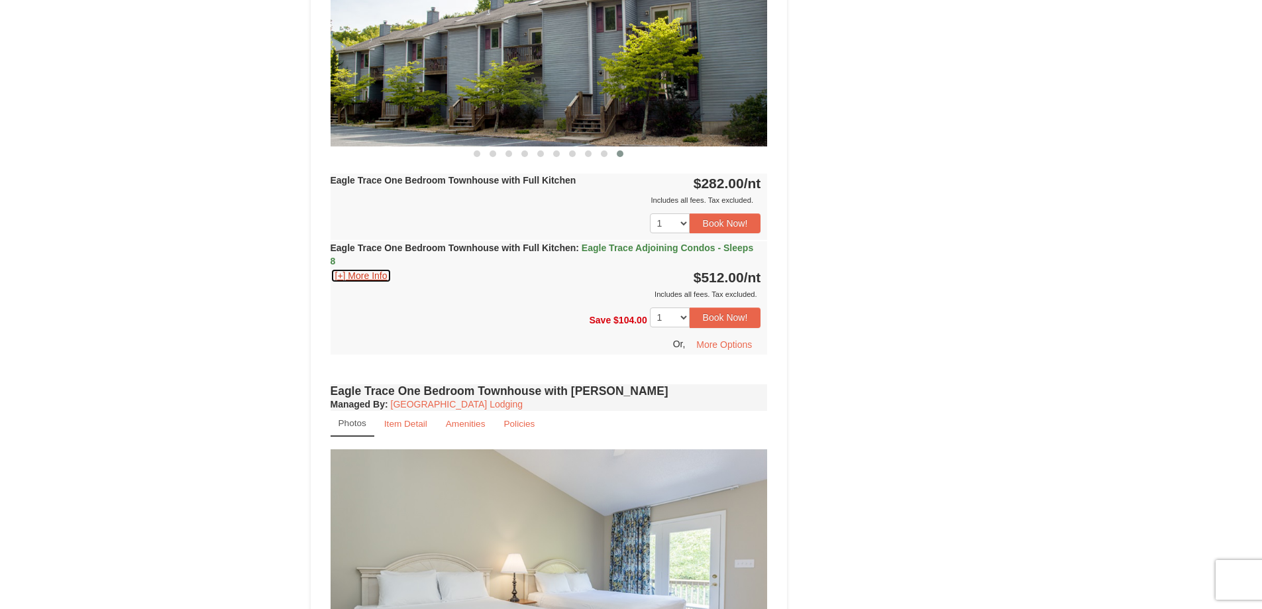
click at [347, 281] on button "[+] More Info" at bounding box center [361, 275] width 62 height 15
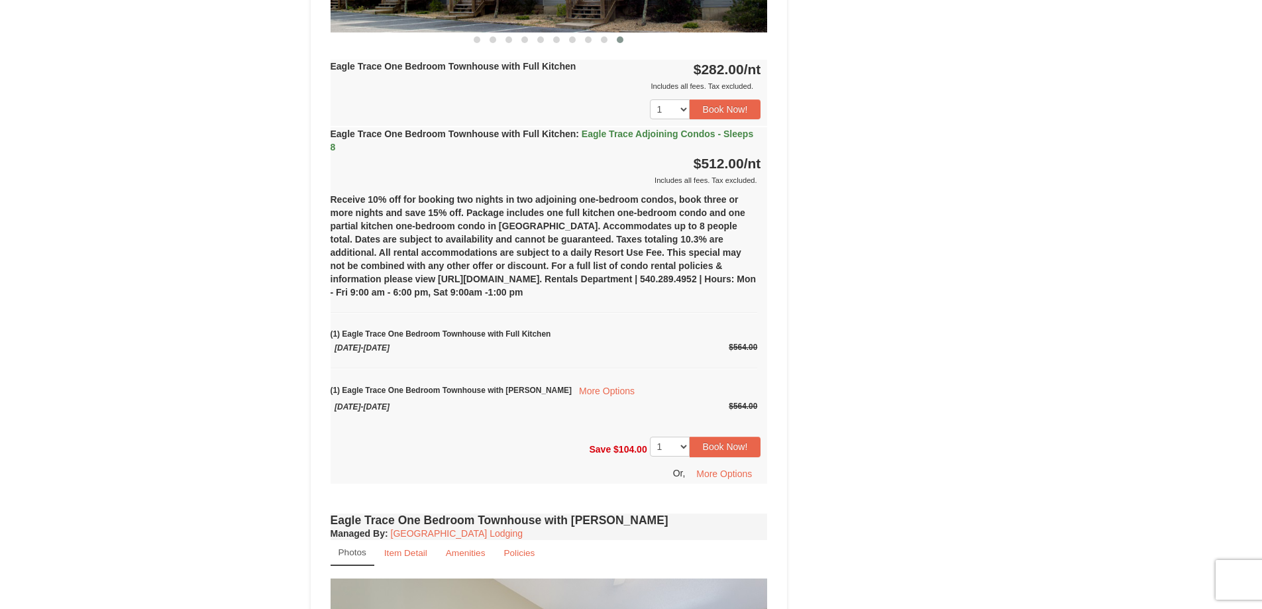
scroll to position [795, 0]
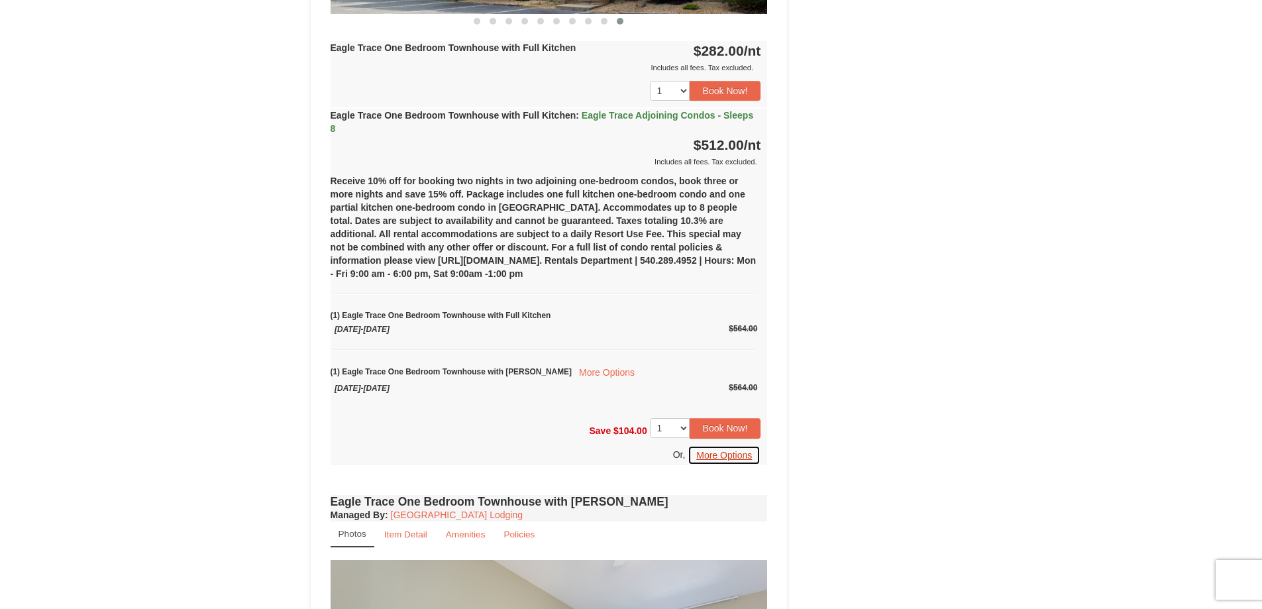
click at [711, 449] on button "More Options" at bounding box center [723, 455] width 73 height 20
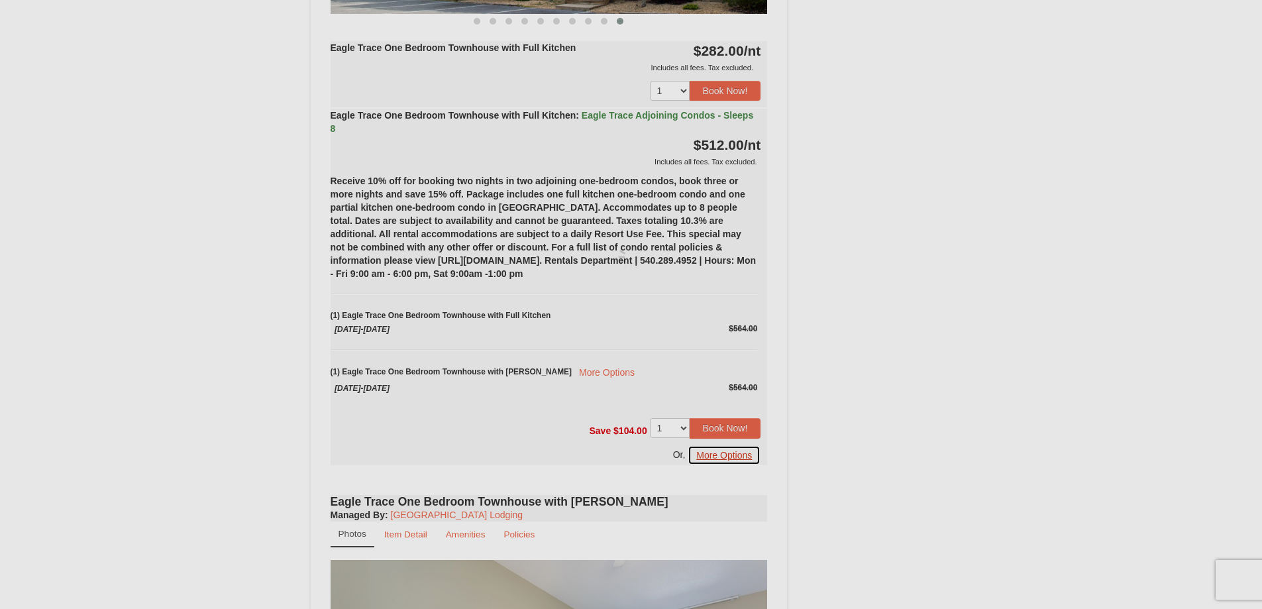
click at [711, 449] on div at bounding box center [631, 304] width 1262 height 609
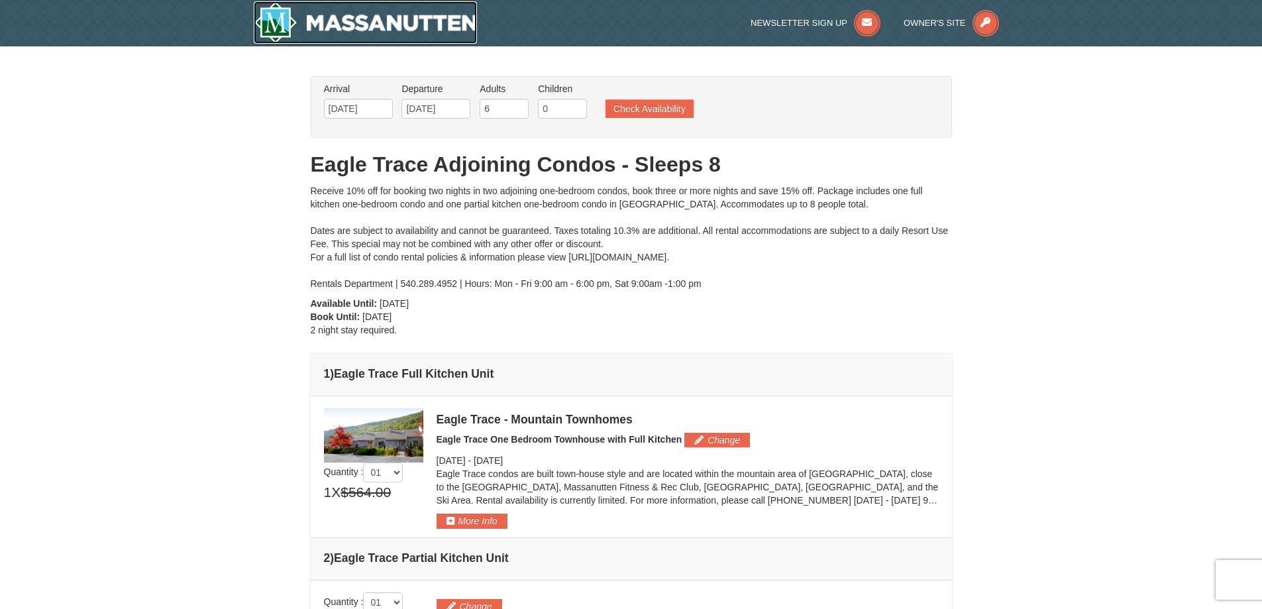
click at [410, 33] on img at bounding box center [366, 22] width 224 height 42
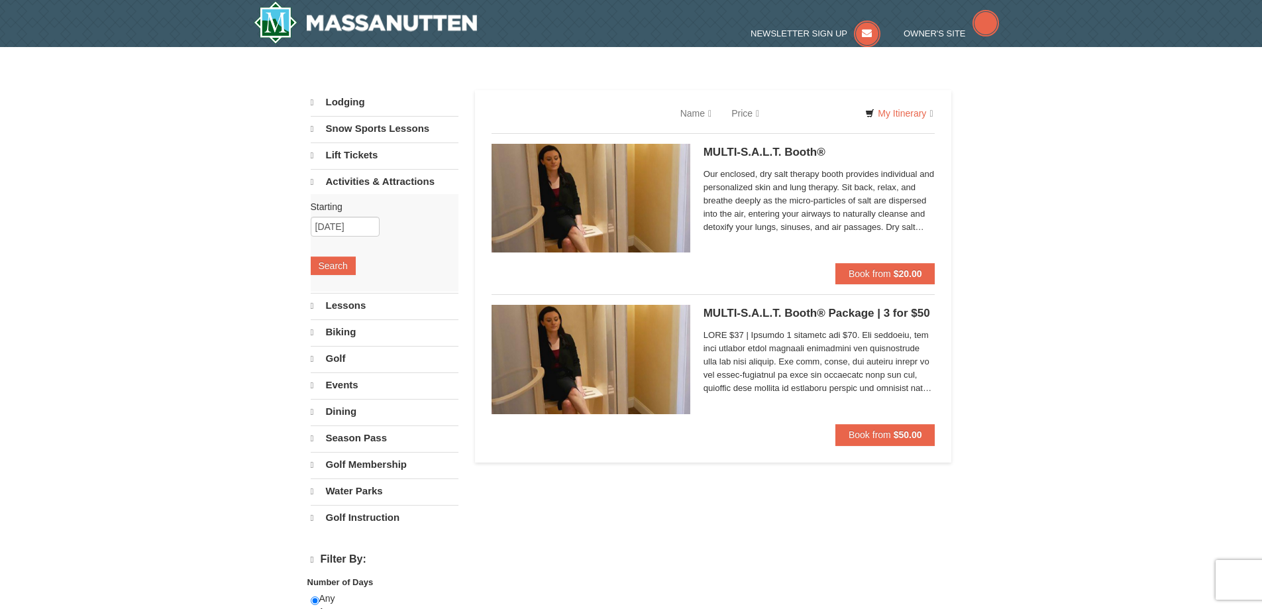
select select "9"
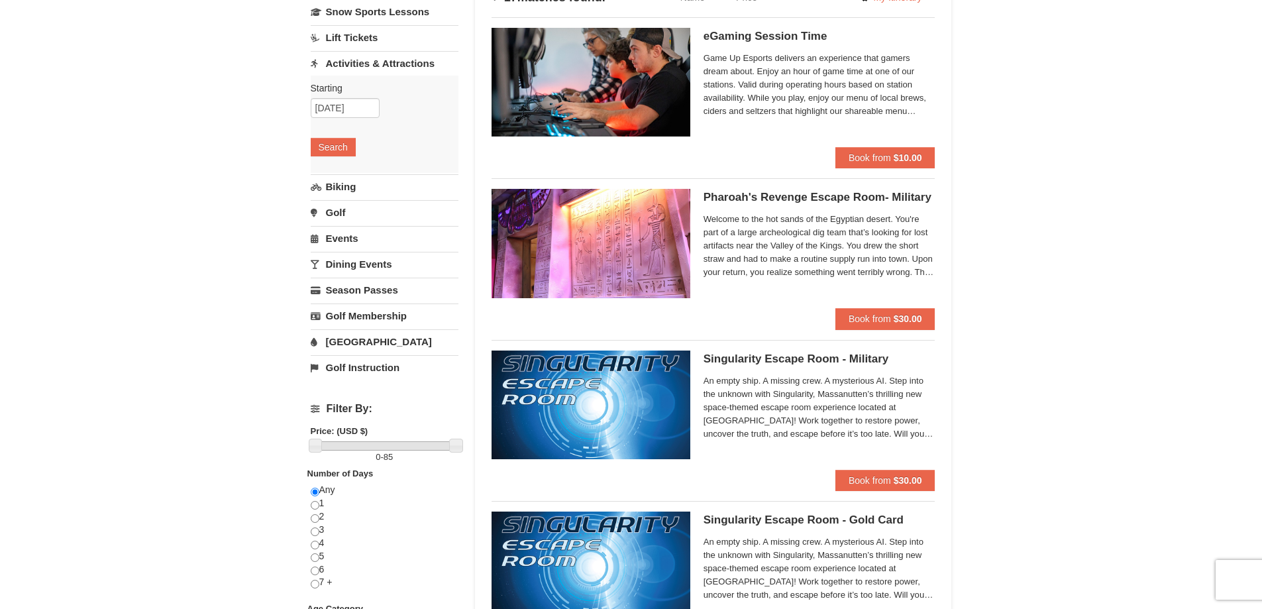
scroll to position [49, 0]
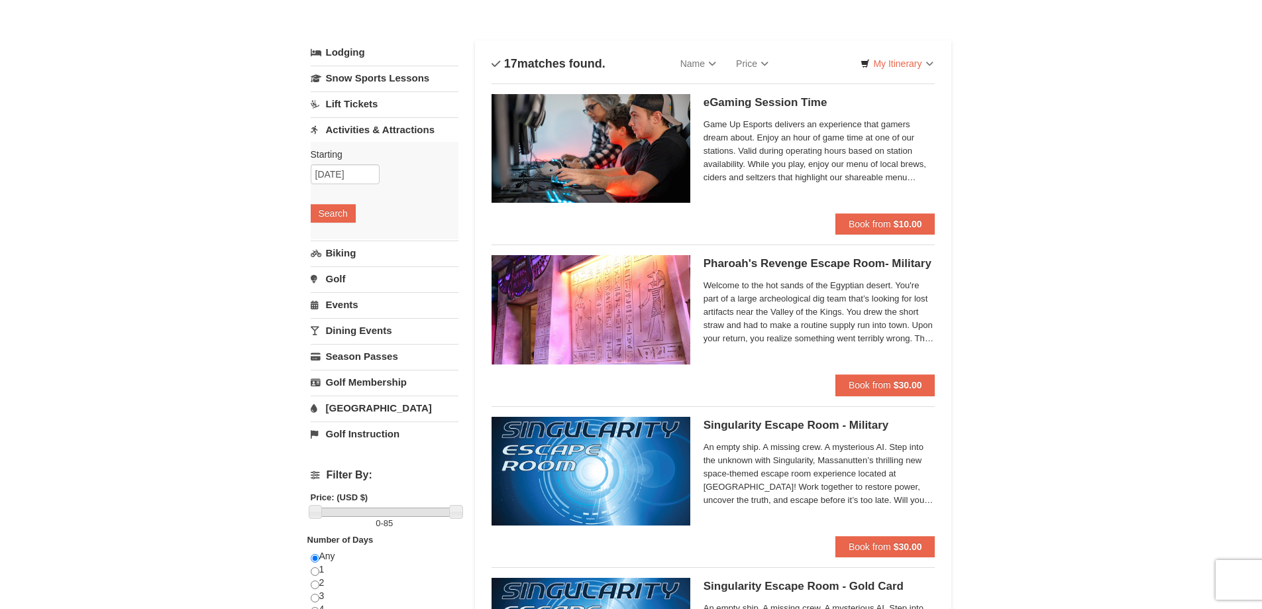
click at [366, 334] on link "Dining Events" at bounding box center [385, 330] width 148 height 25
click at [338, 320] on button "Search" at bounding box center [333, 316] width 45 height 19
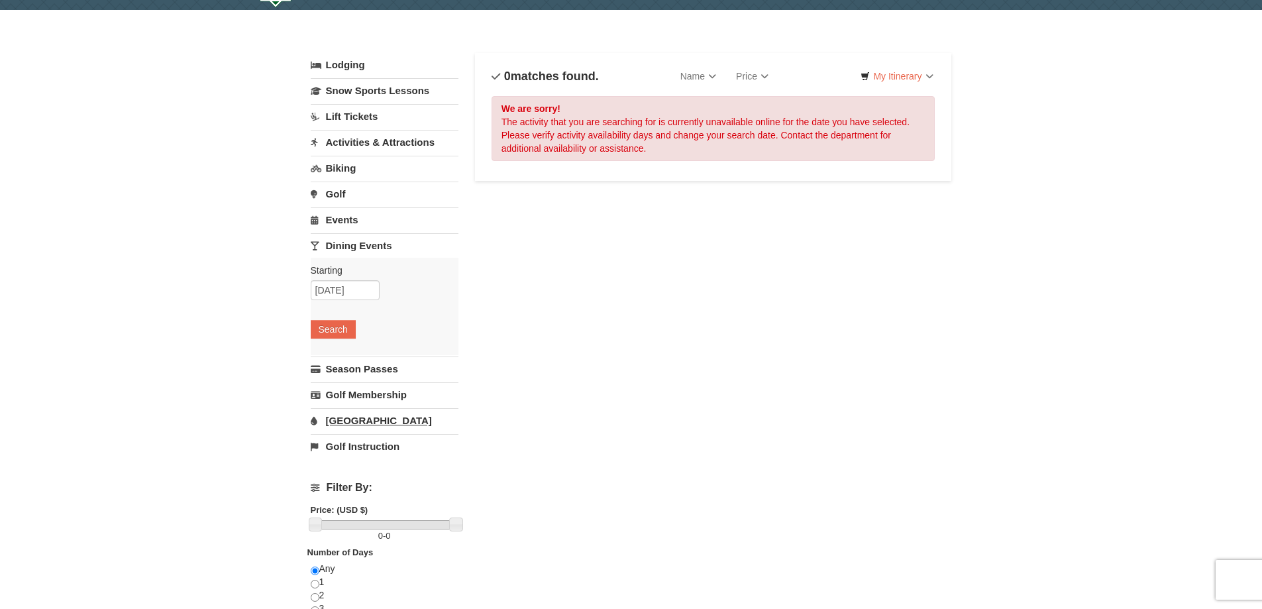
scroll to position [66, 0]
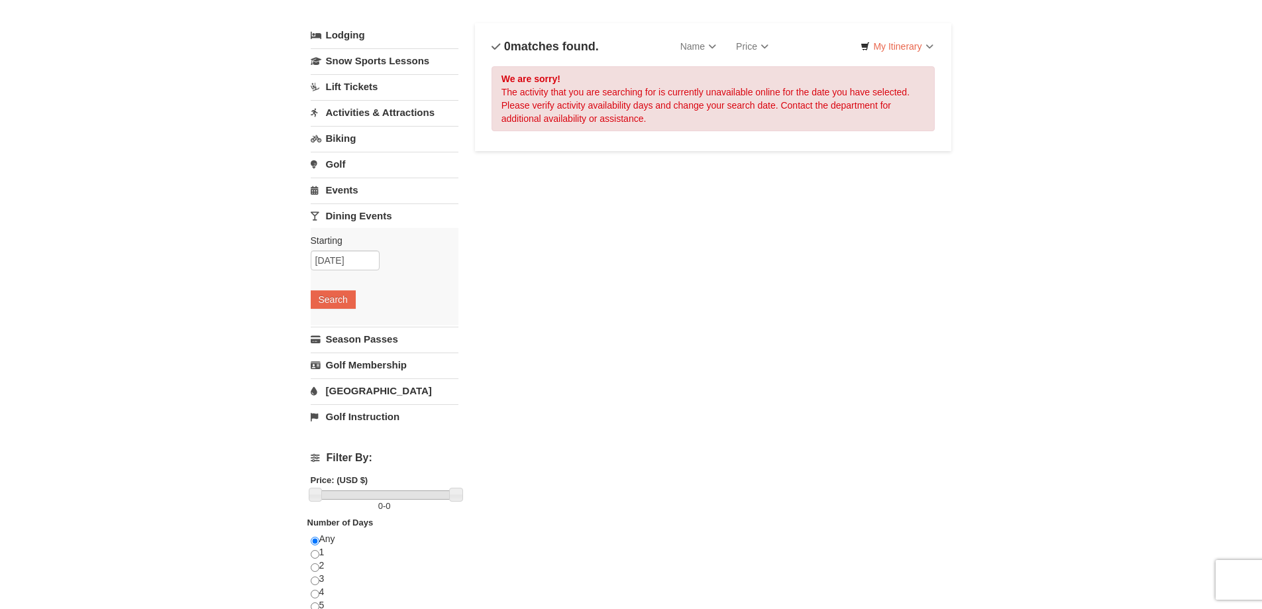
click at [377, 395] on link "[GEOGRAPHIC_DATA]" at bounding box center [385, 390] width 148 height 25
click at [342, 377] on button "Search" at bounding box center [333, 377] width 45 height 19
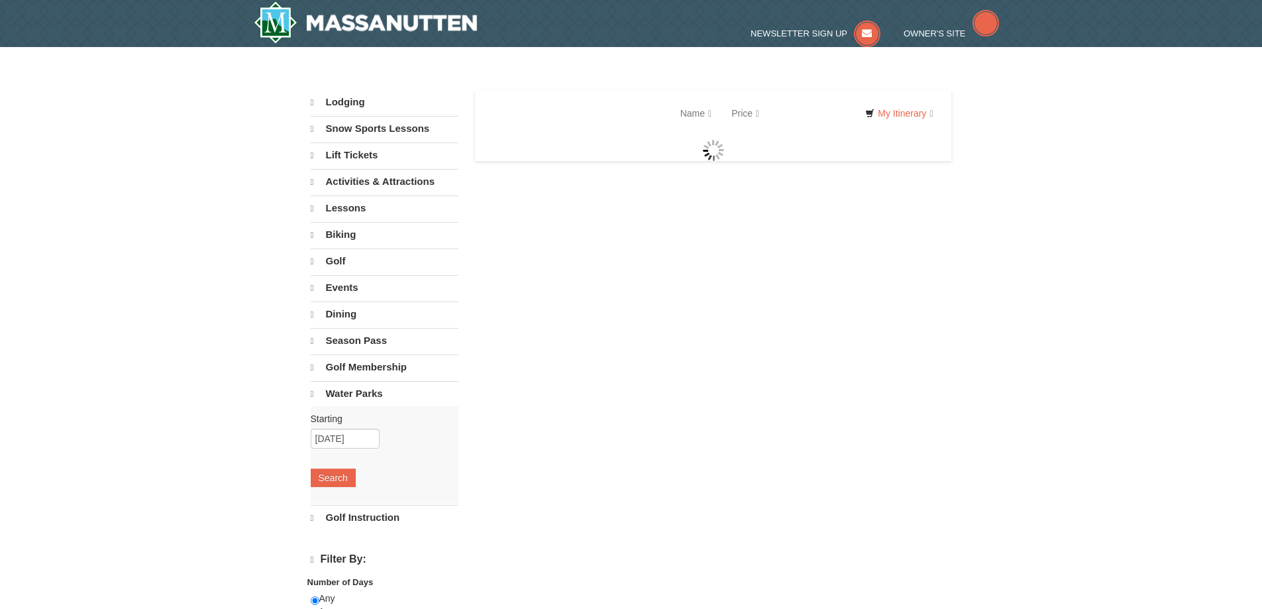
select select "9"
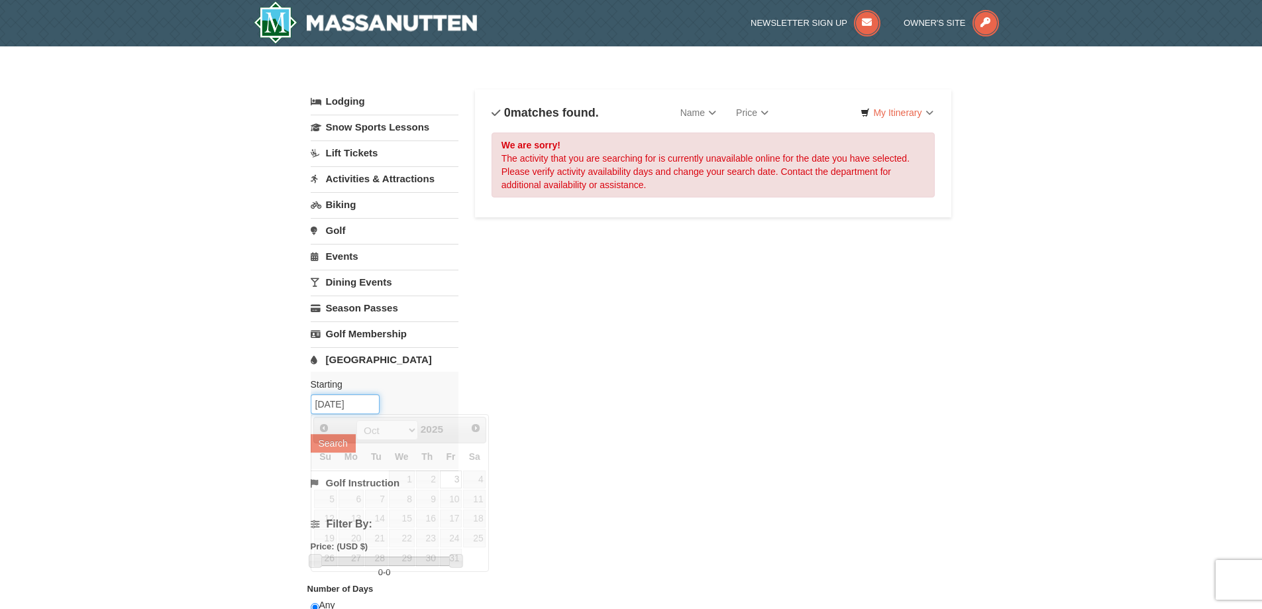
click at [340, 402] on input "[DATE]" at bounding box center [345, 404] width 69 height 20
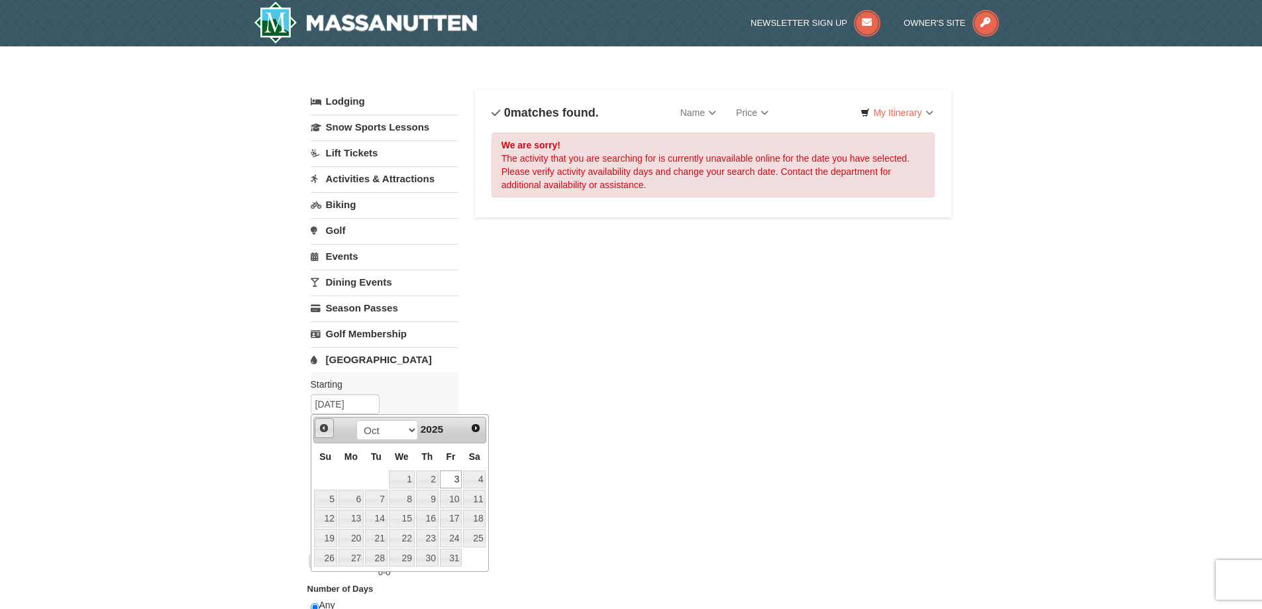
click at [317, 426] on link "Prev" at bounding box center [325, 428] width 20 height 20
click at [474, 524] on link "20" at bounding box center [474, 518] width 23 height 19
type input "[DATE]"
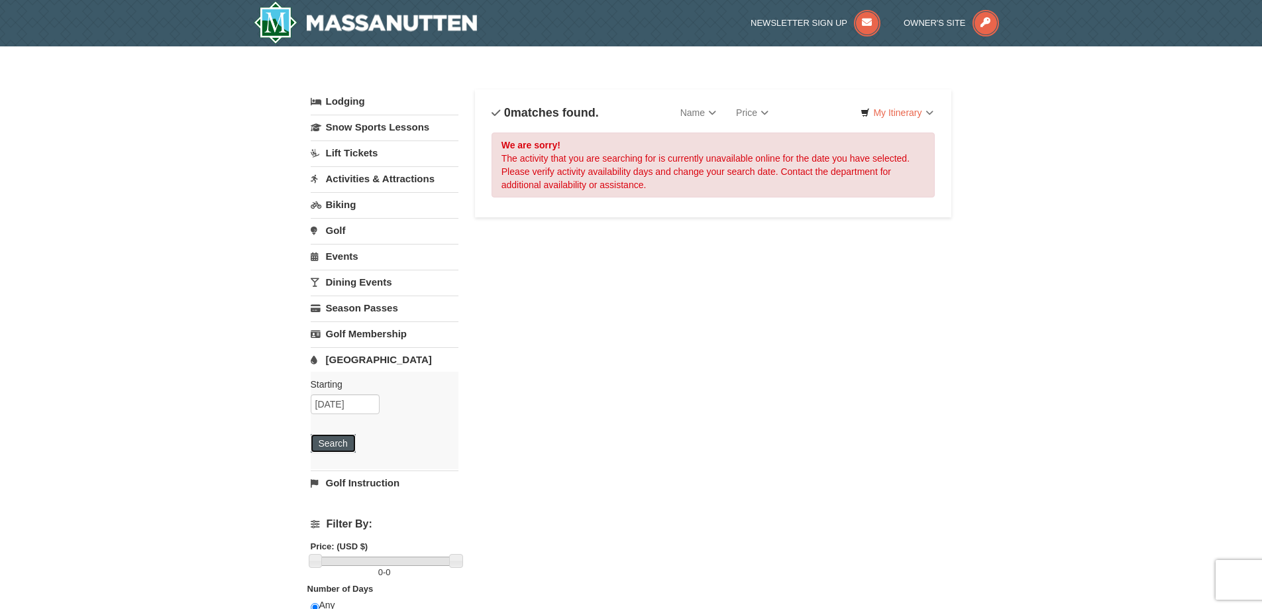
click at [321, 440] on button "Search" at bounding box center [333, 443] width 45 height 19
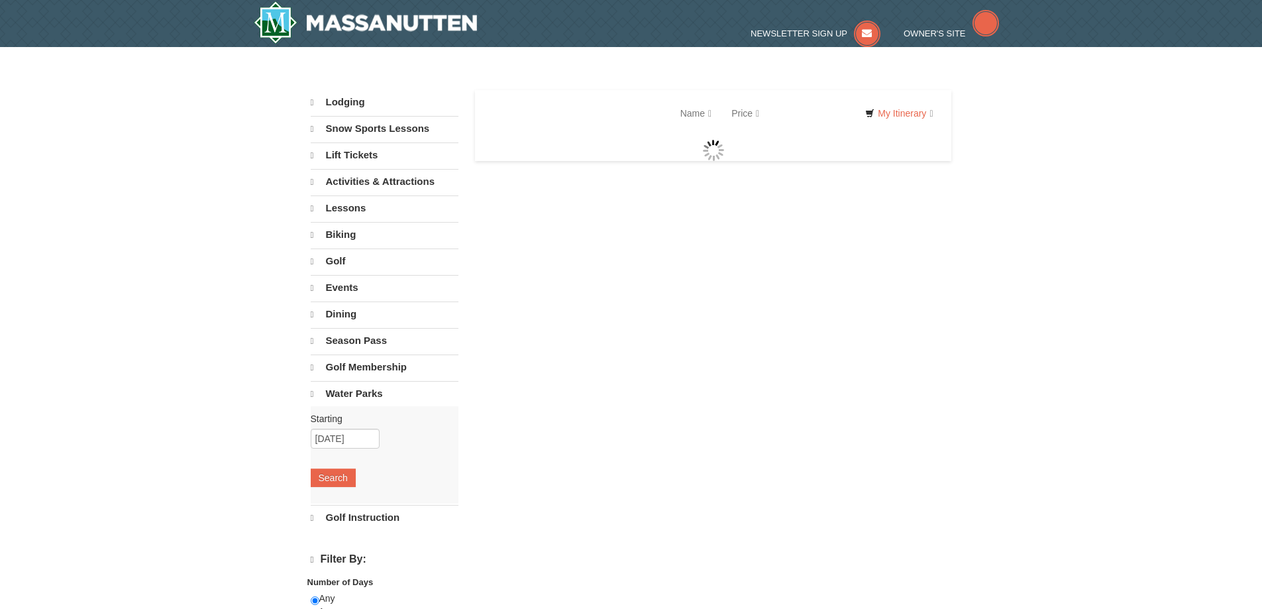
select select "9"
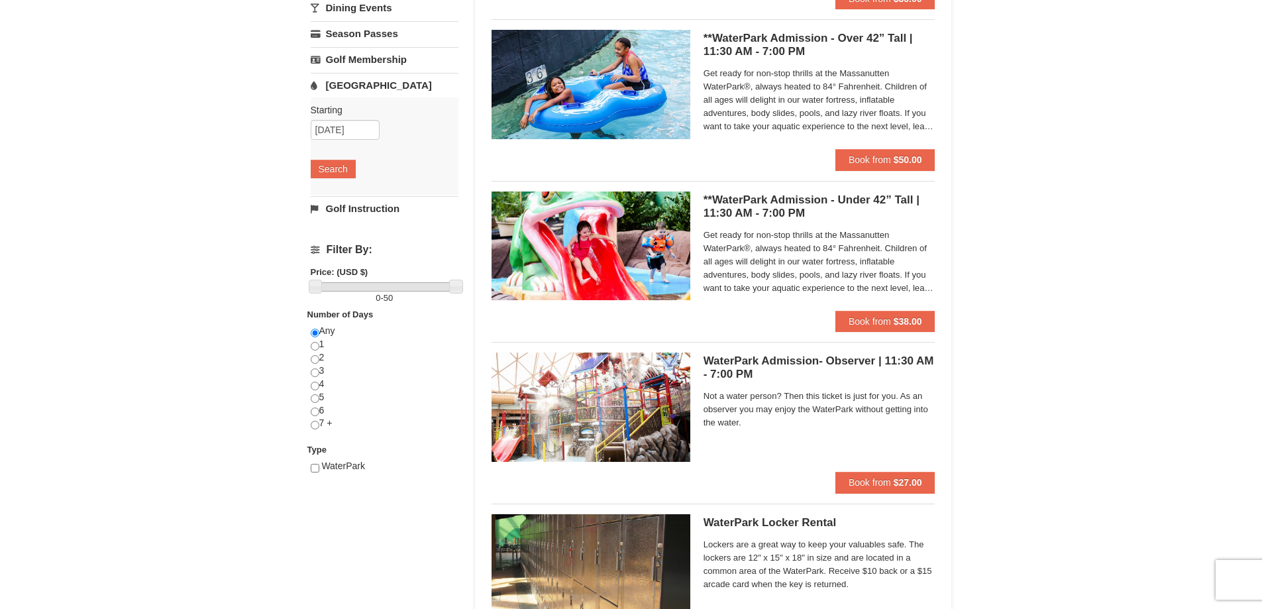
scroll to position [199, 0]
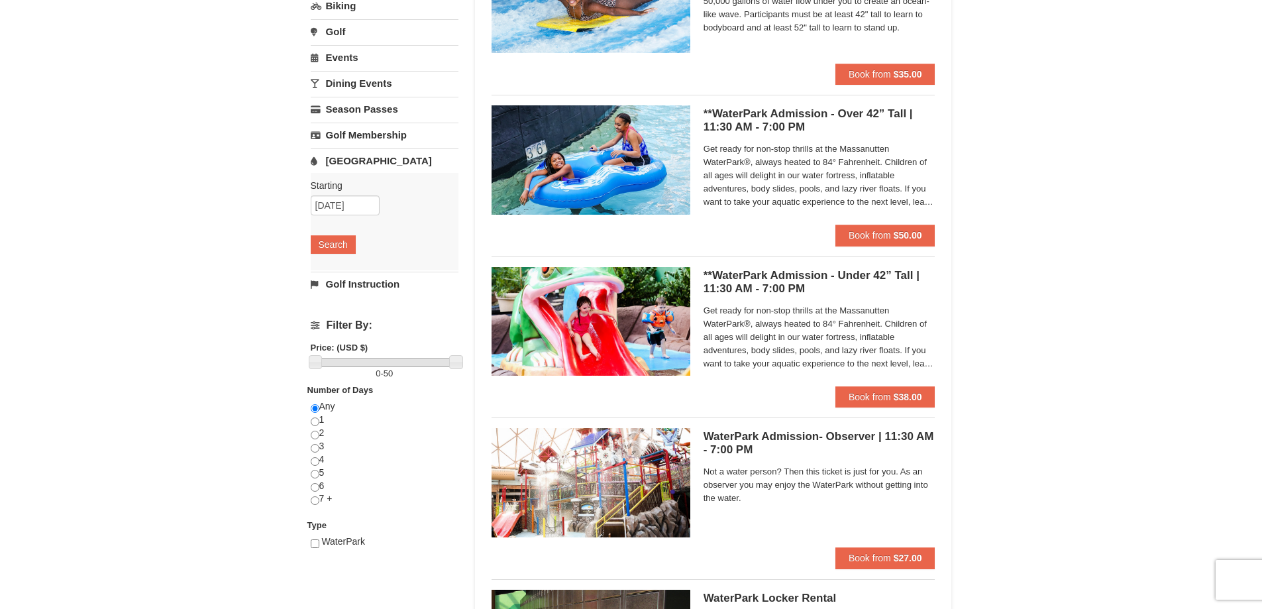
click at [363, 80] on link "Dining Events" at bounding box center [385, 83] width 148 height 25
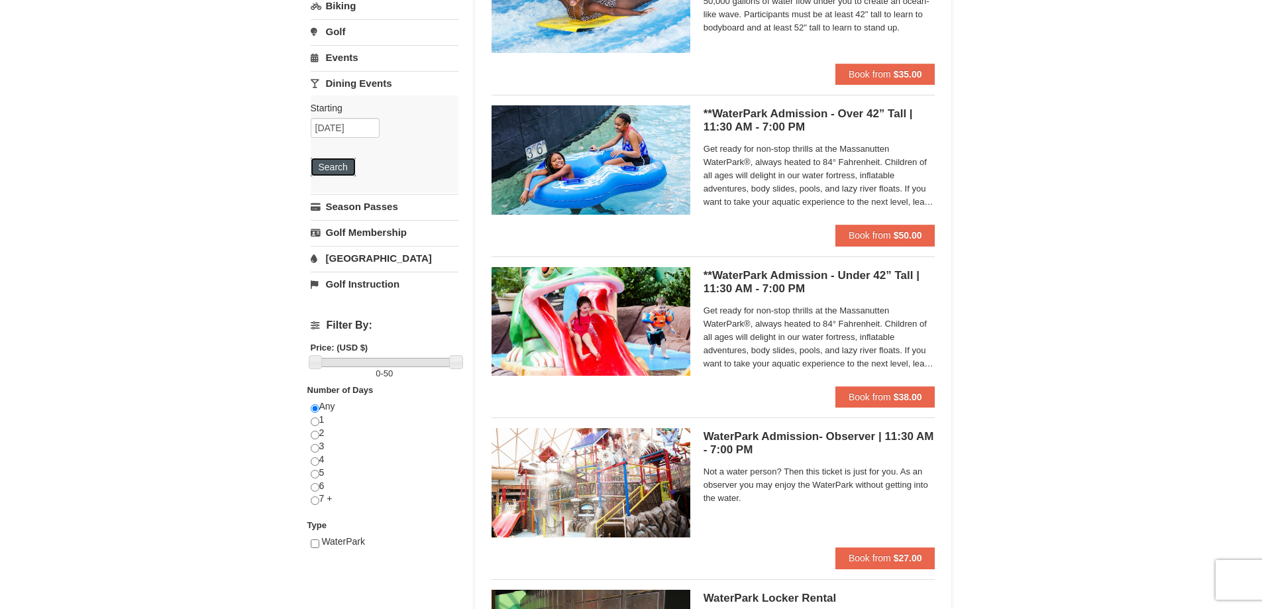
click at [348, 170] on button "Search" at bounding box center [333, 167] width 45 height 19
